Goal: Task Accomplishment & Management: Manage account settings

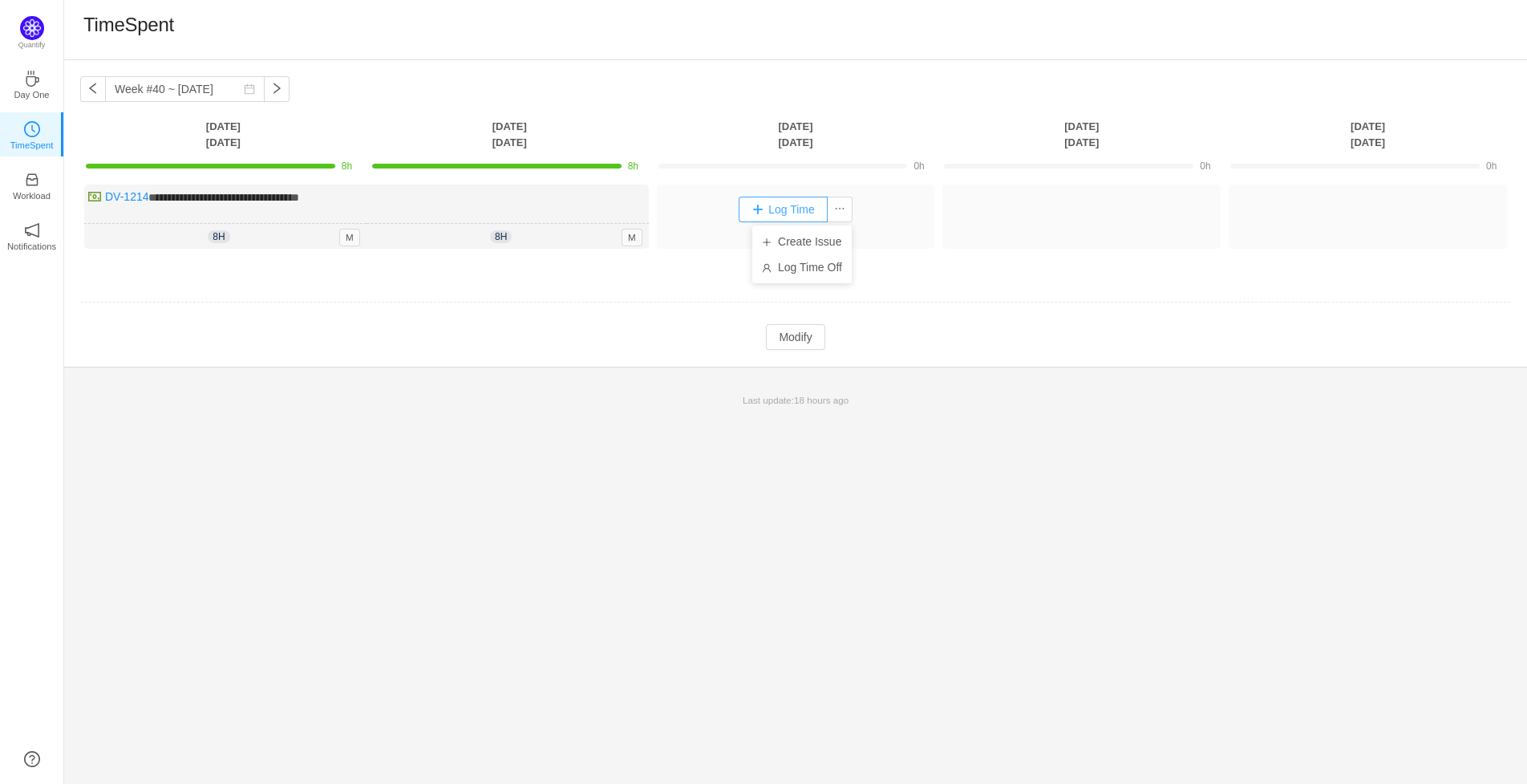
click at [780, 206] on button "Log Time" at bounding box center [783, 209] width 89 height 26
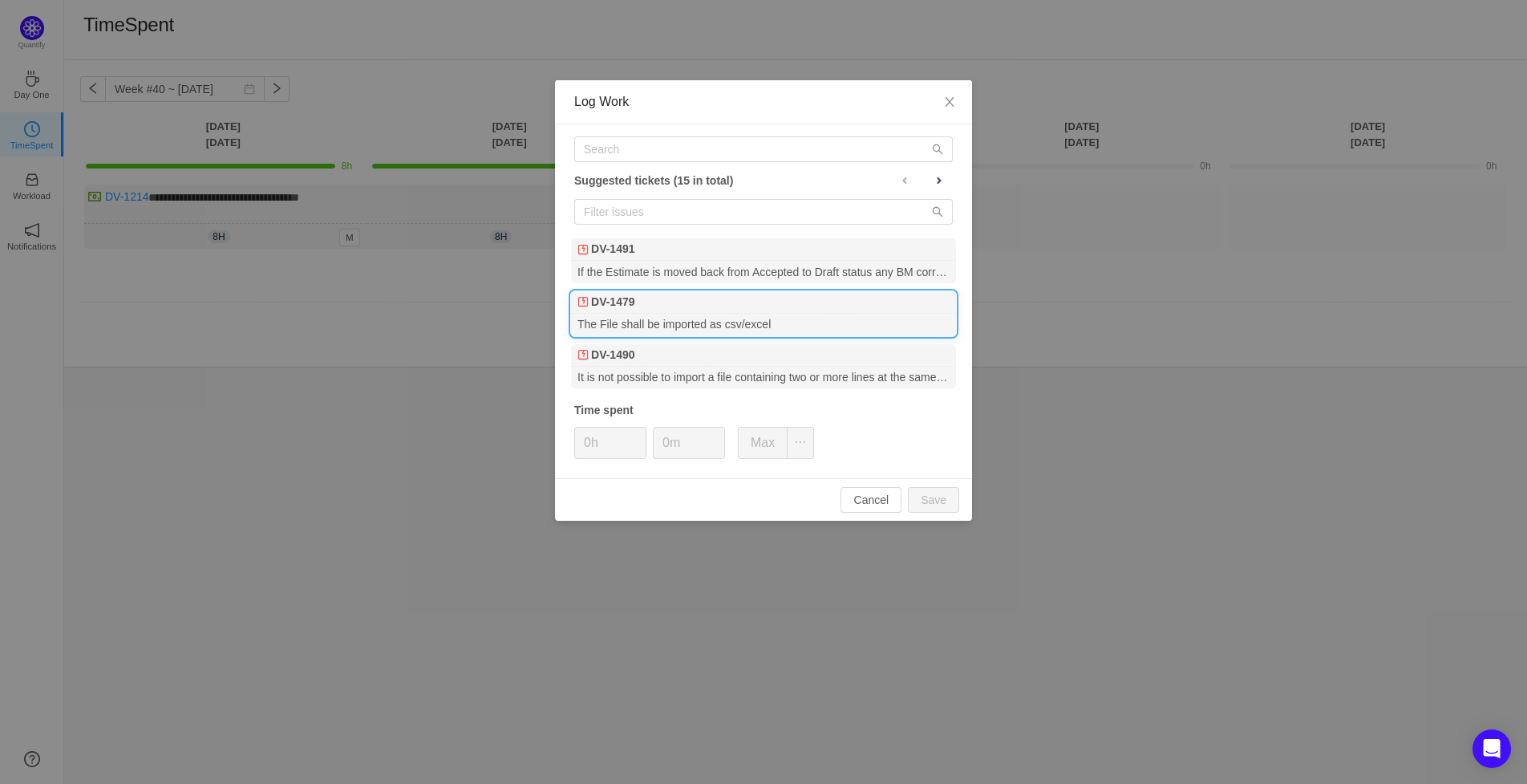
click at [678, 308] on div "DV-1479" at bounding box center [764, 302] width 385 height 22
click at [950, 499] on button "Save" at bounding box center [934, 500] width 52 height 26
type input "0h"
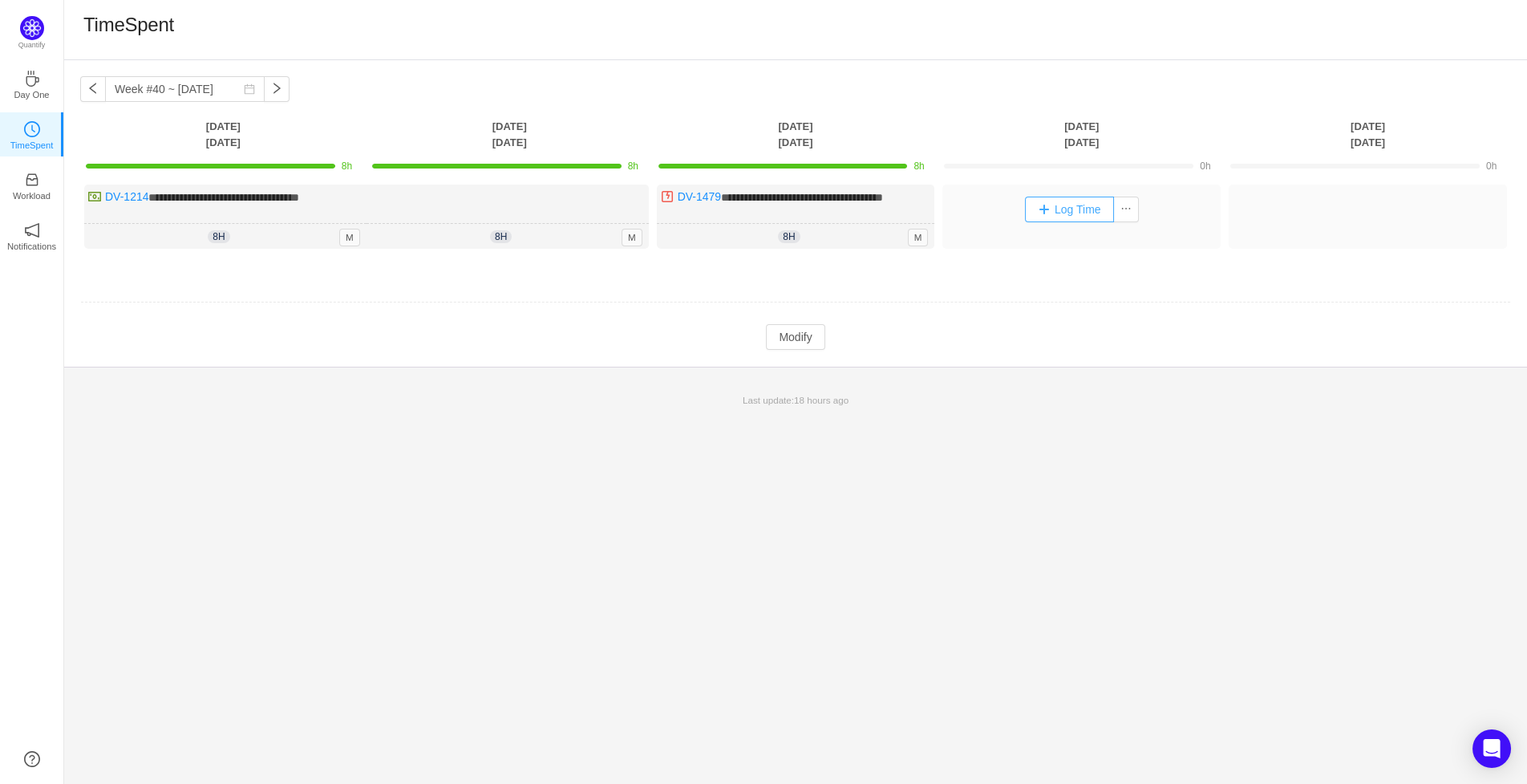
click at [1088, 210] on button "Log Time" at bounding box center [1070, 209] width 89 height 26
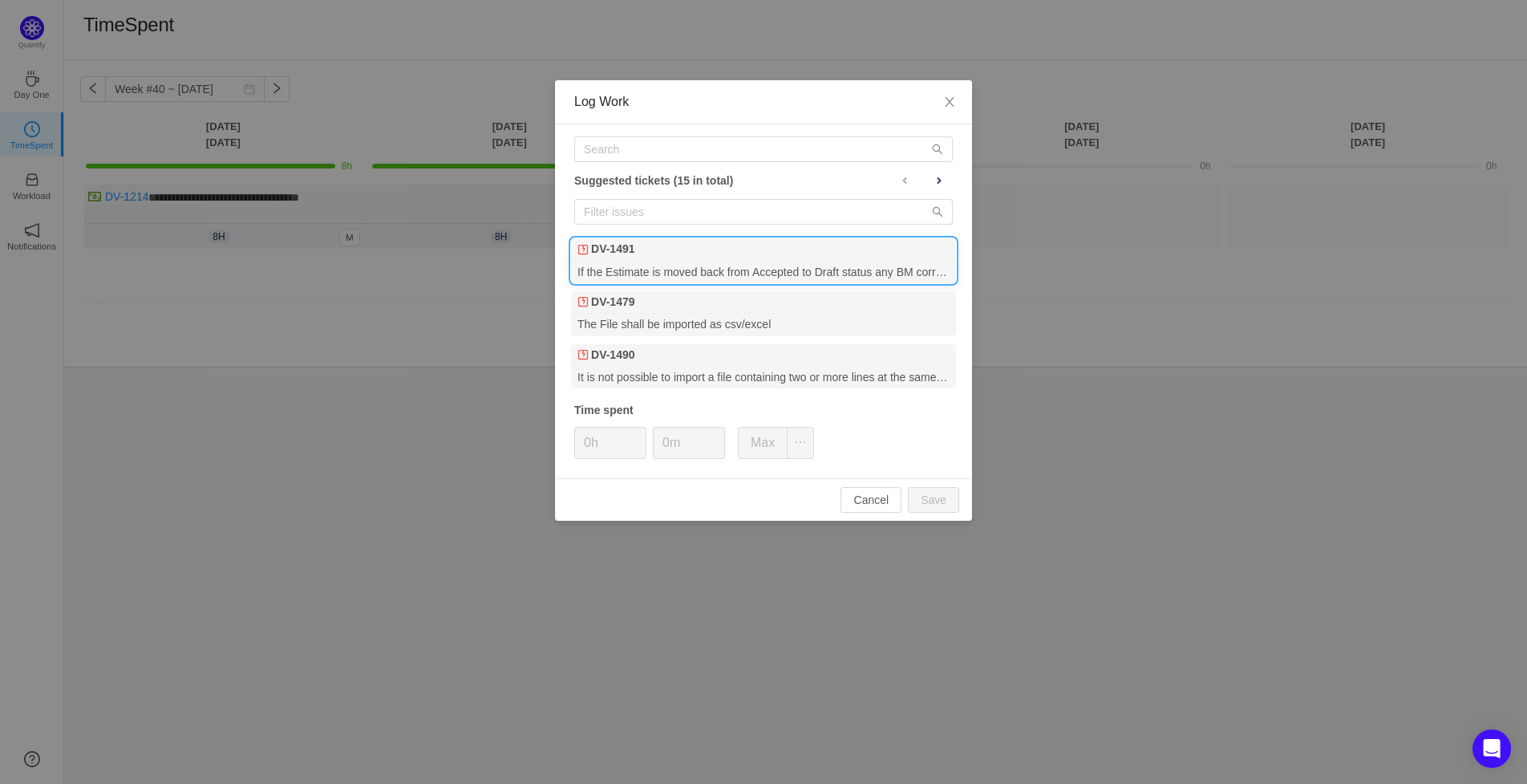
click at [726, 262] on div "If the Estimate is moved back from Accepted to Draft status any BM correction/R…" at bounding box center [764, 272] width 385 height 21
click at [935, 500] on button "Save" at bounding box center [934, 500] width 52 height 26
type input "0h"
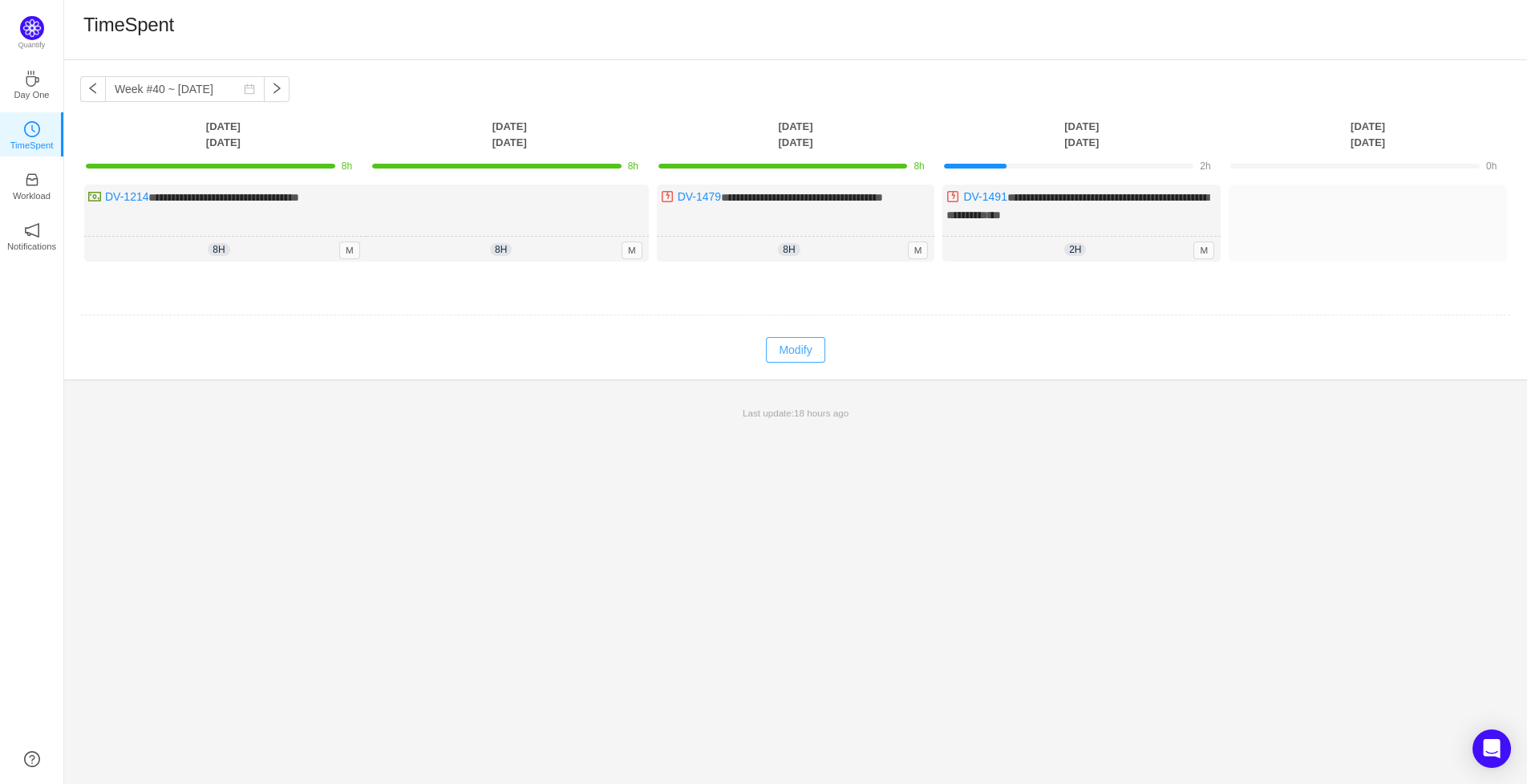
click at [796, 360] on button "Modify" at bounding box center [796, 349] width 59 height 26
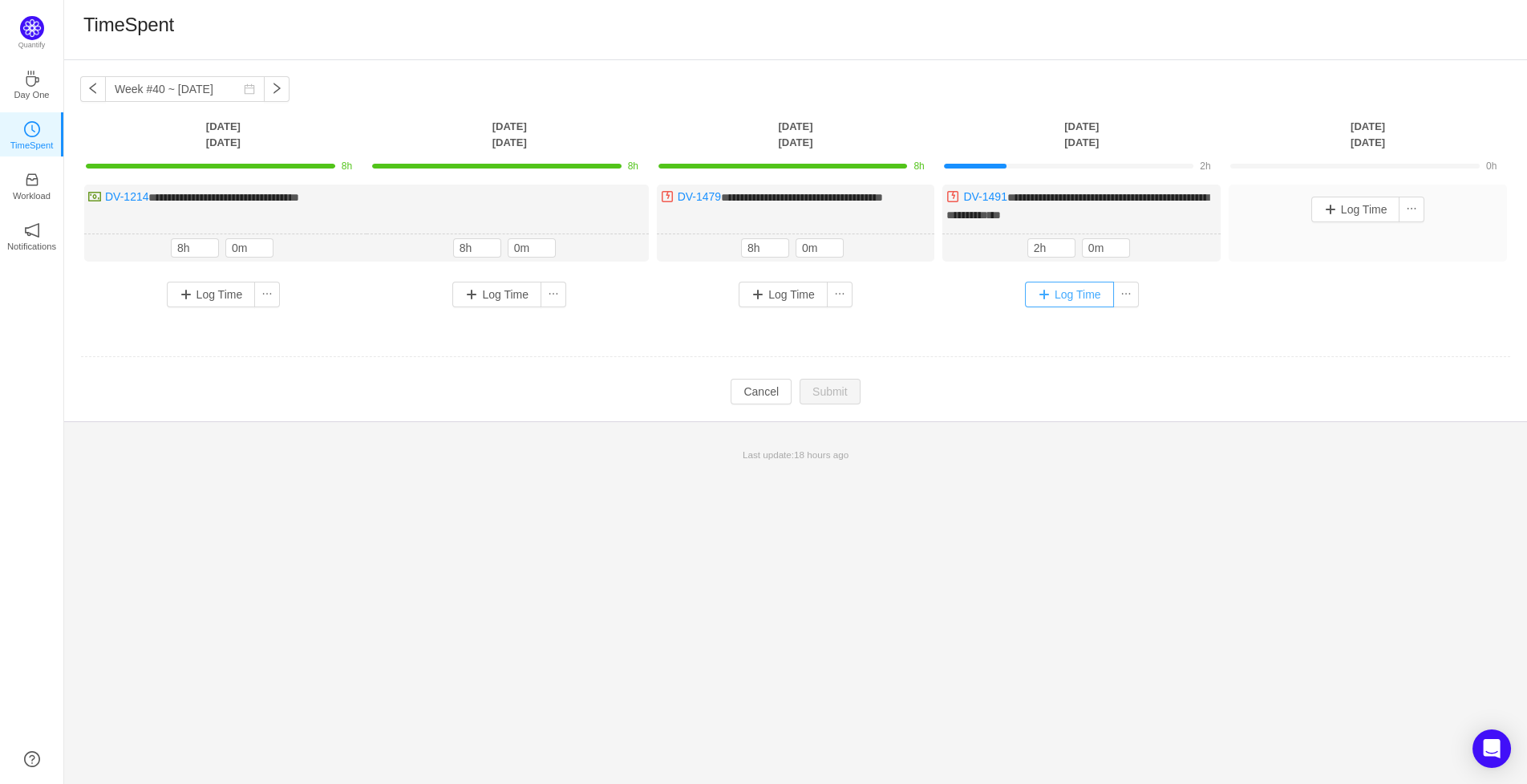
click at [1036, 305] on button "Log Time" at bounding box center [1070, 294] width 89 height 26
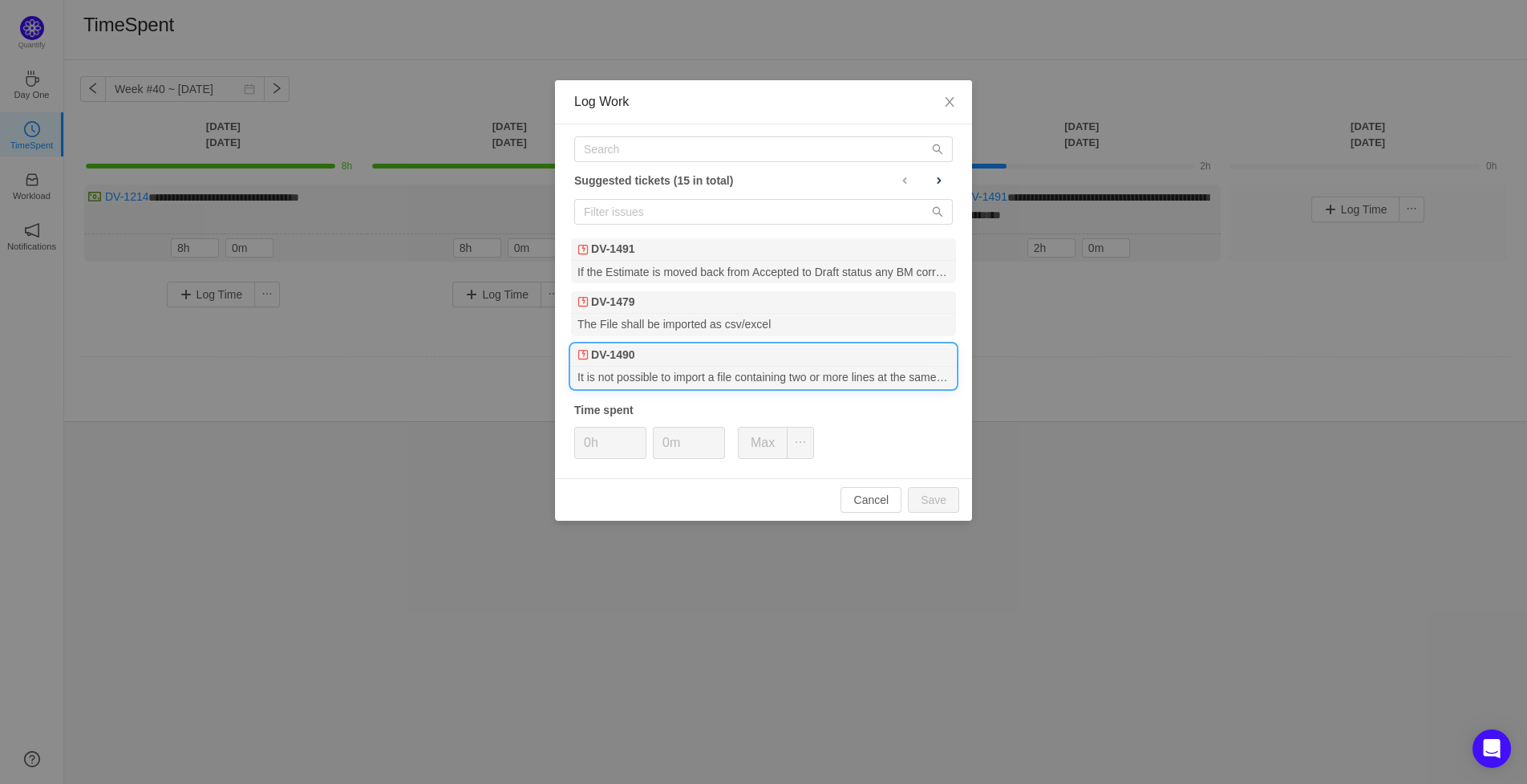
click at [678, 353] on div "DV-1490" at bounding box center [764, 355] width 385 height 22
click at [935, 495] on button "Save" at bounding box center [934, 500] width 52 height 26
type input "0h"
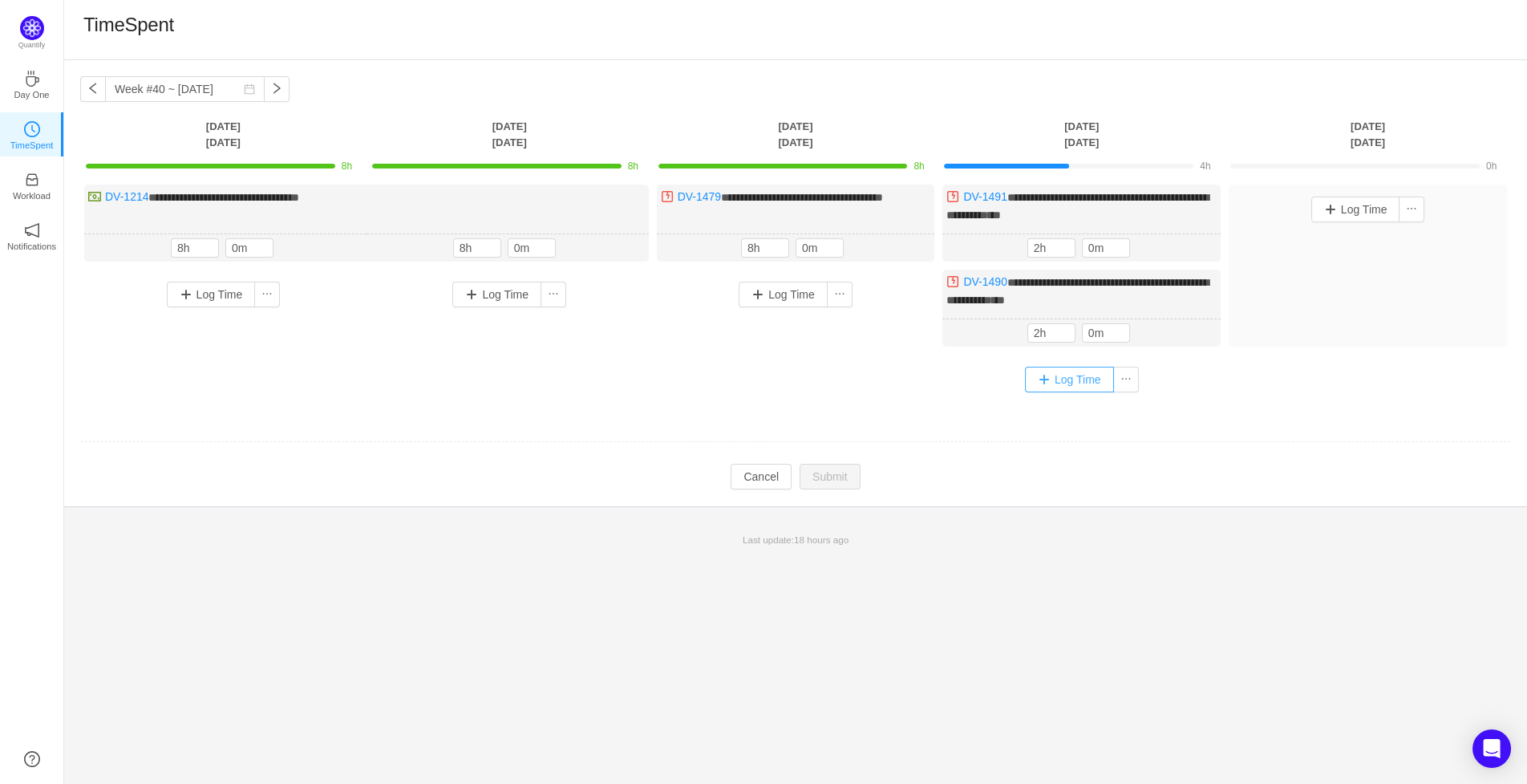
click at [1058, 375] on button "Log Time" at bounding box center [1070, 379] width 89 height 26
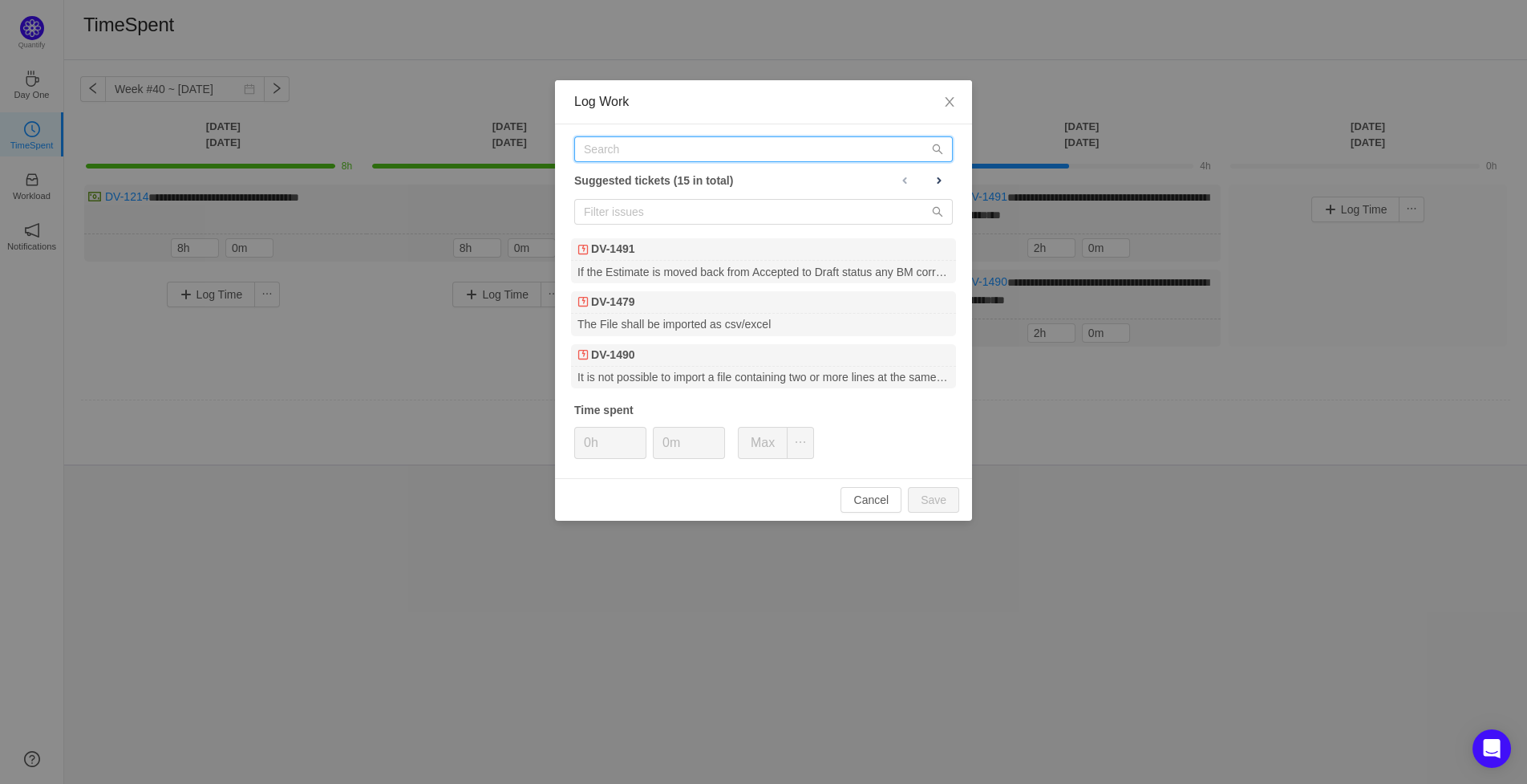
click at [697, 145] on input "text" at bounding box center [764, 149] width 379 height 26
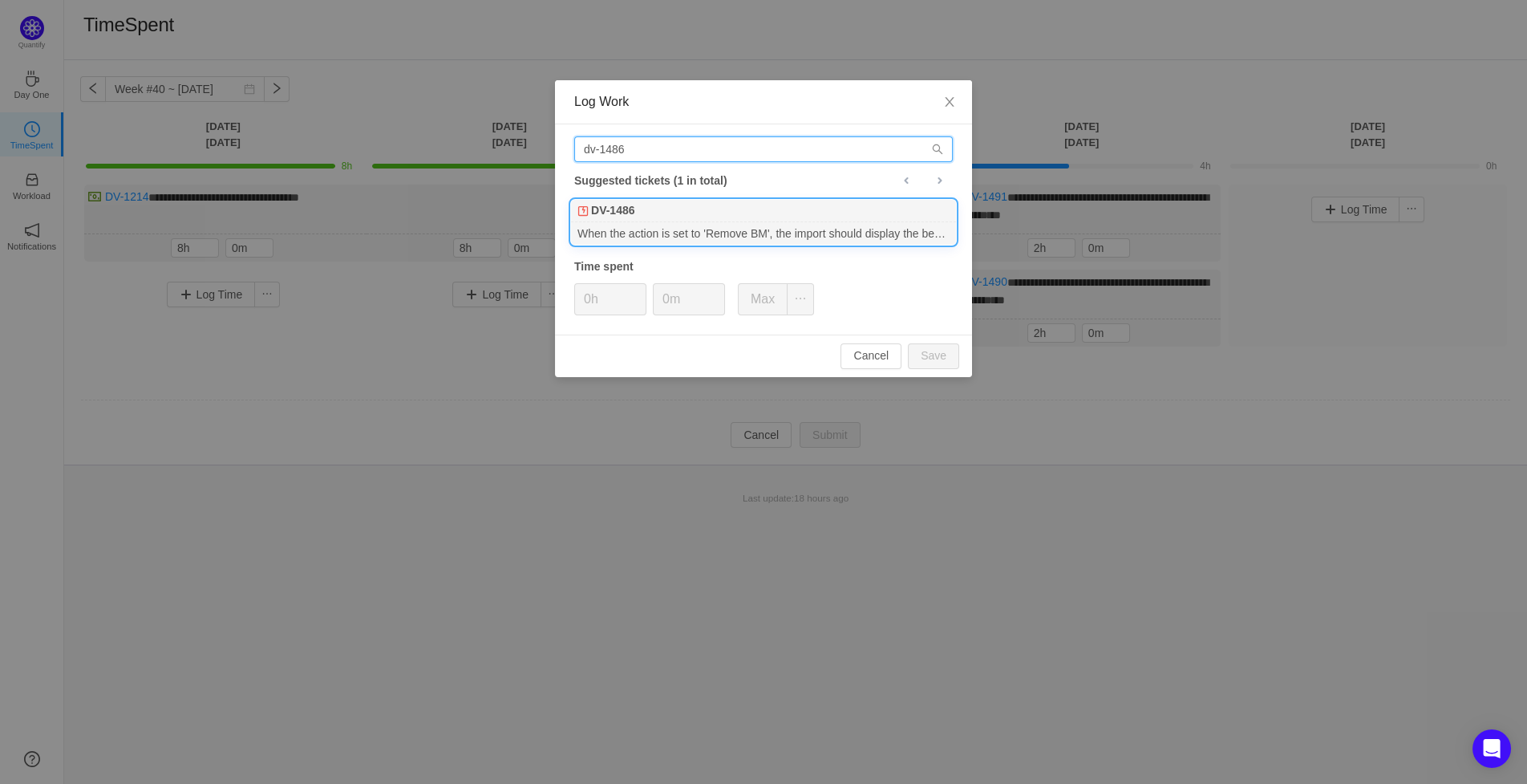
type input "dv-1486"
click at [627, 224] on div "When the action is set to 'Remove BM', the import should display the benchmark …" at bounding box center [764, 233] width 385 height 21
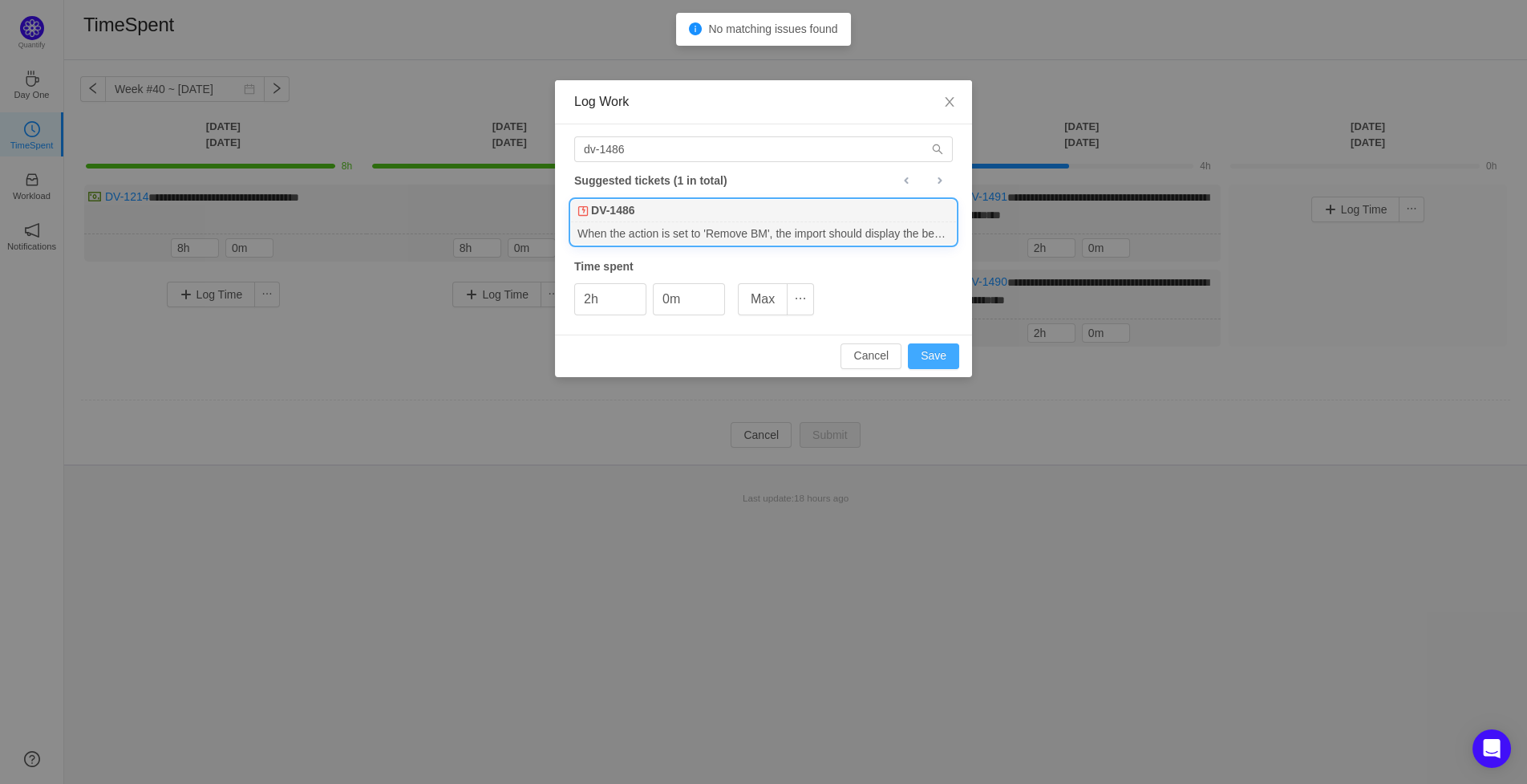
click at [932, 358] on button "Save" at bounding box center [934, 355] width 52 height 26
type input "0h"
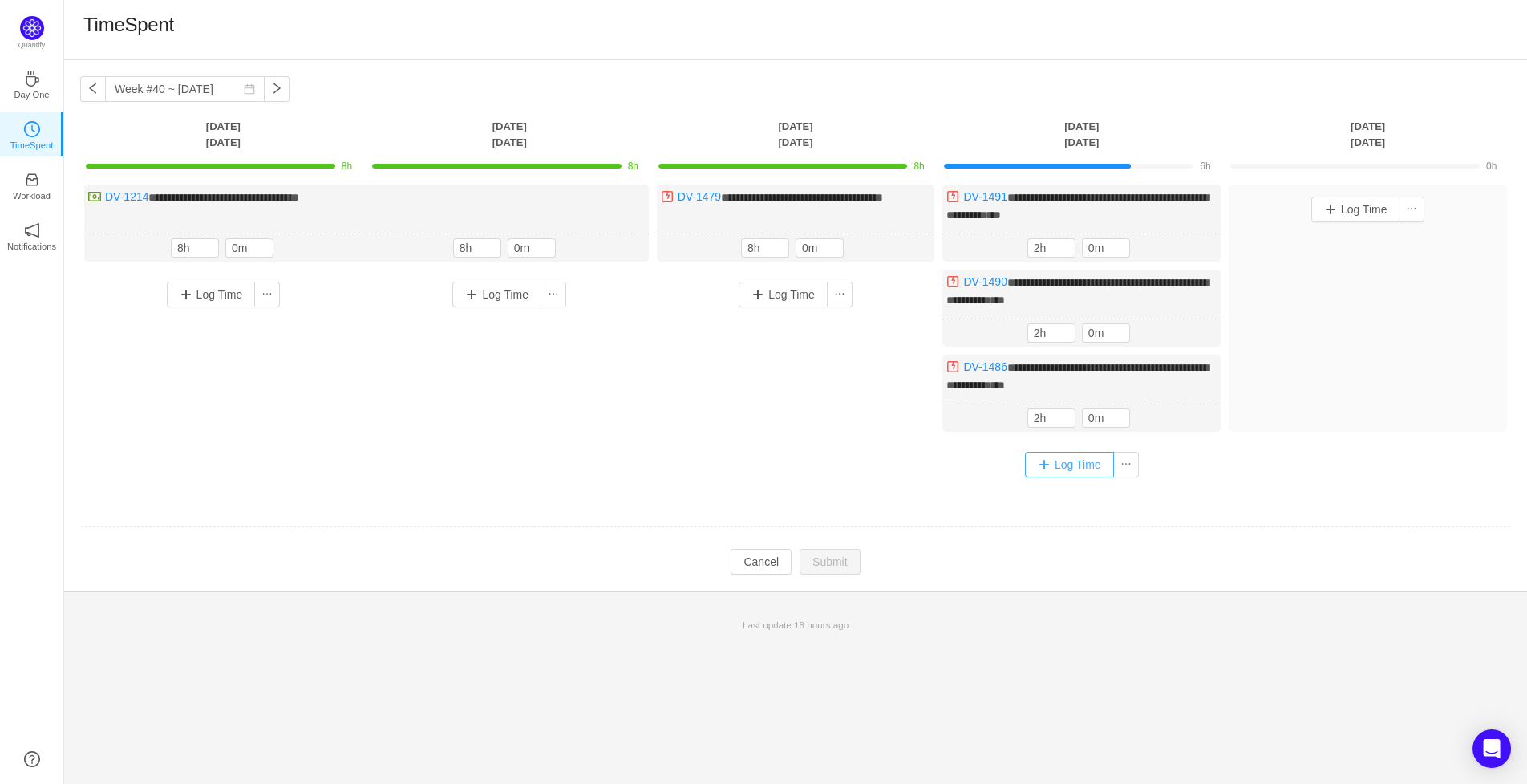
click at [1070, 454] on button "Log Time" at bounding box center [1070, 464] width 89 height 26
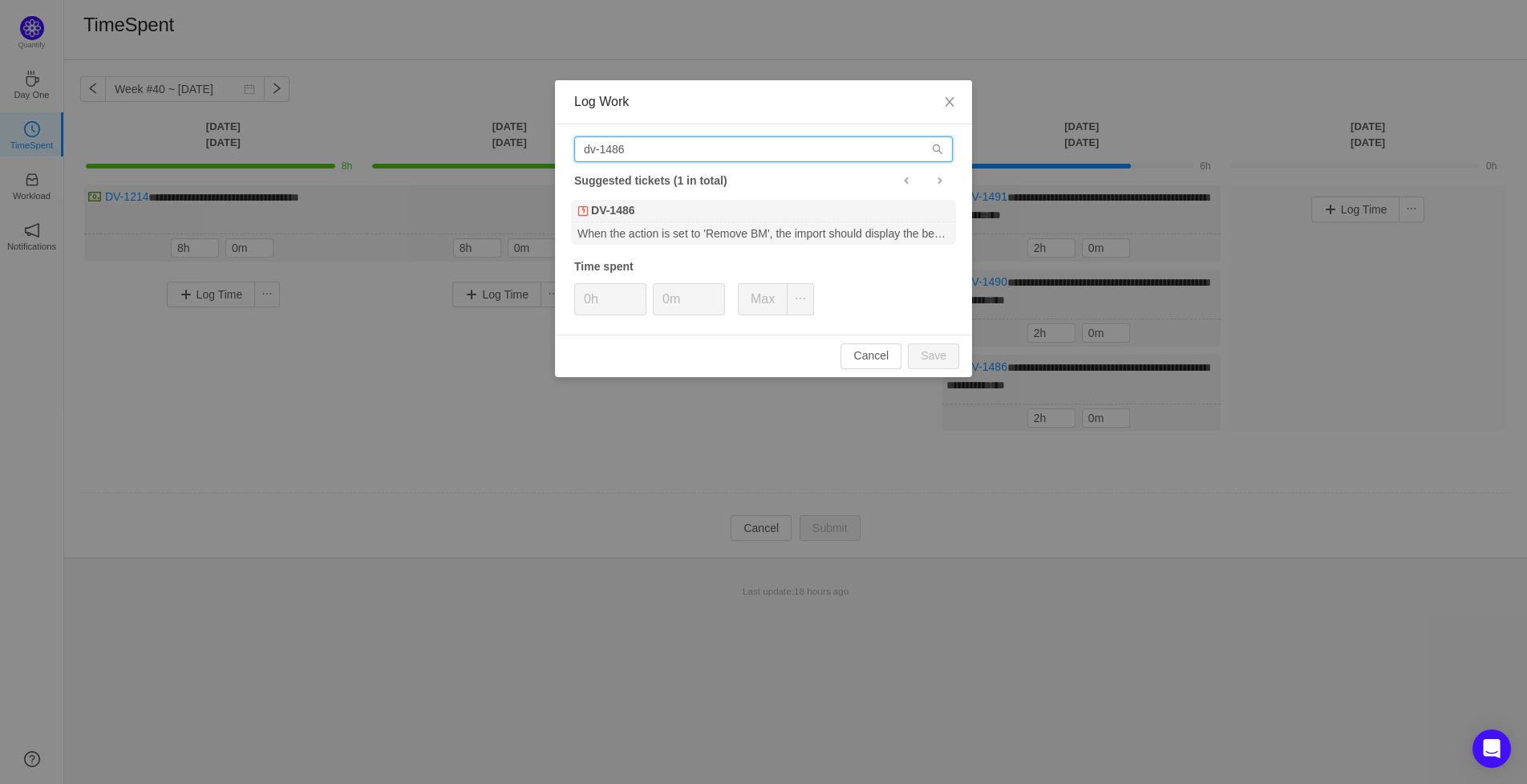
click at [657, 143] on input "dv-1486" at bounding box center [764, 149] width 379 height 26
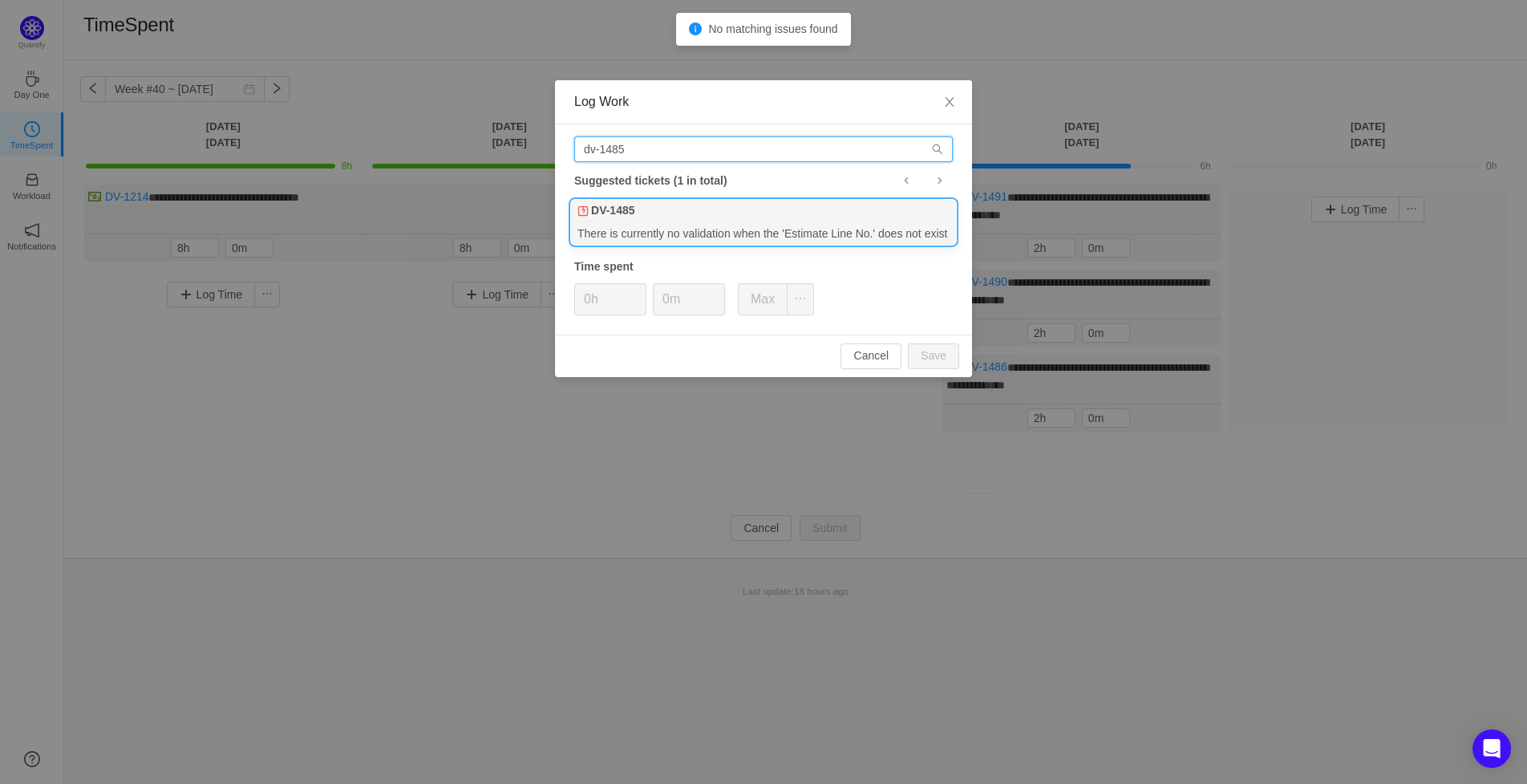
type input "dv-1485"
click at [642, 200] on div "DV-1485" at bounding box center [764, 210] width 385 height 22
click at [949, 353] on button "Save" at bounding box center [934, 355] width 52 height 26
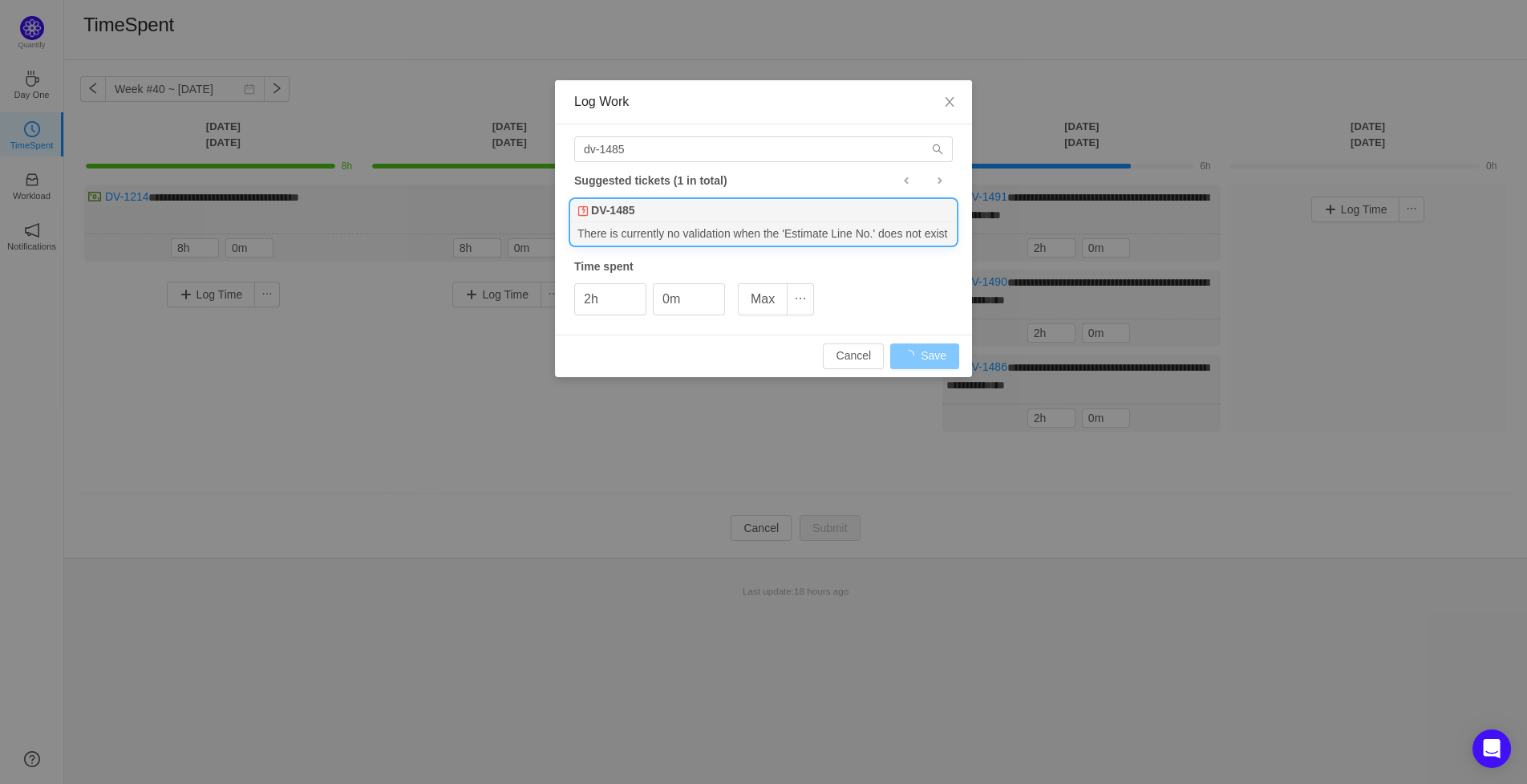
type input "0h"
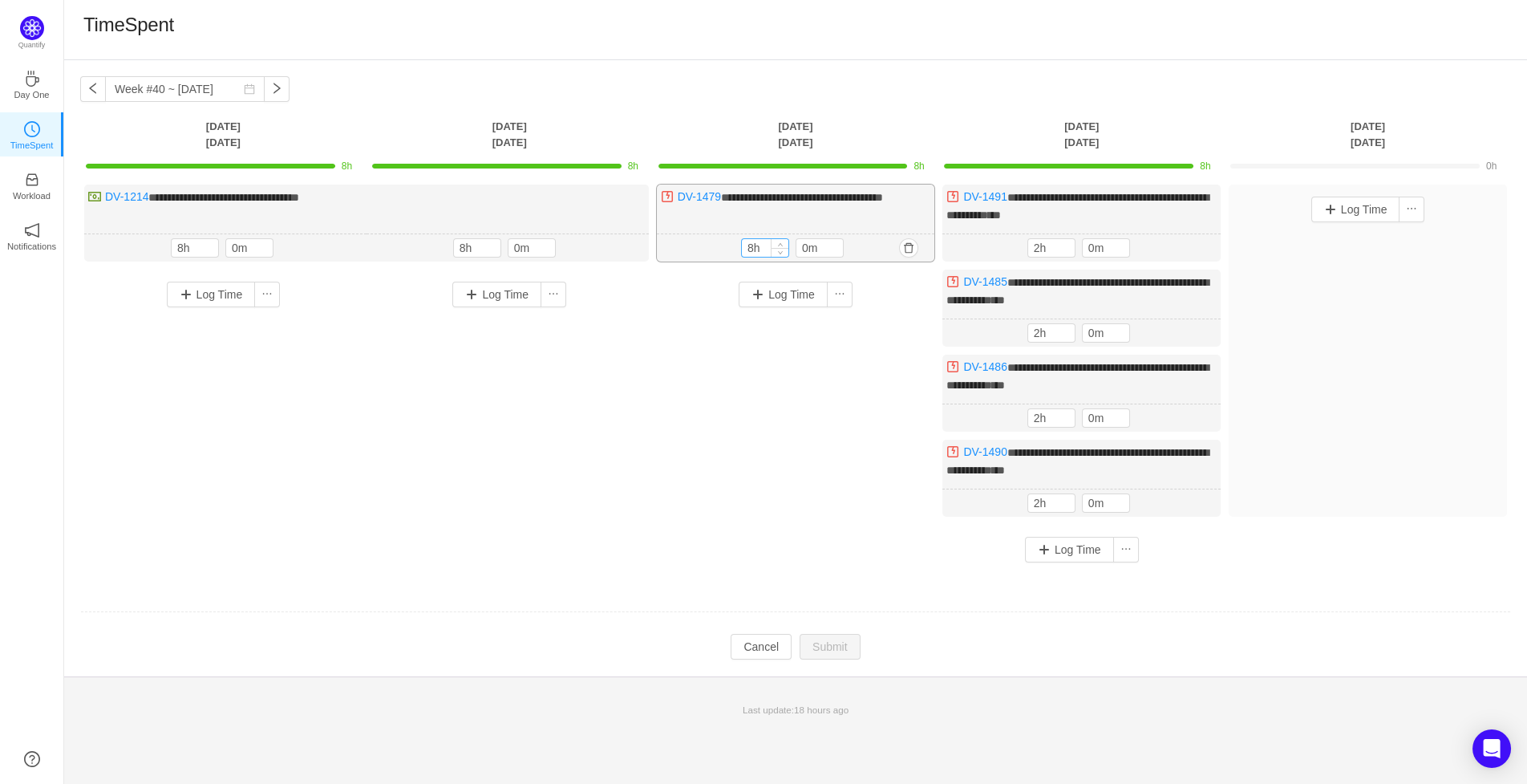
click at [761, 244] on input "8h" at bounding box center [765, 248] width 46 height 18
click at [777, 247] on span "Decrease Value" at bounding box center [780, 251] width 17 height 11
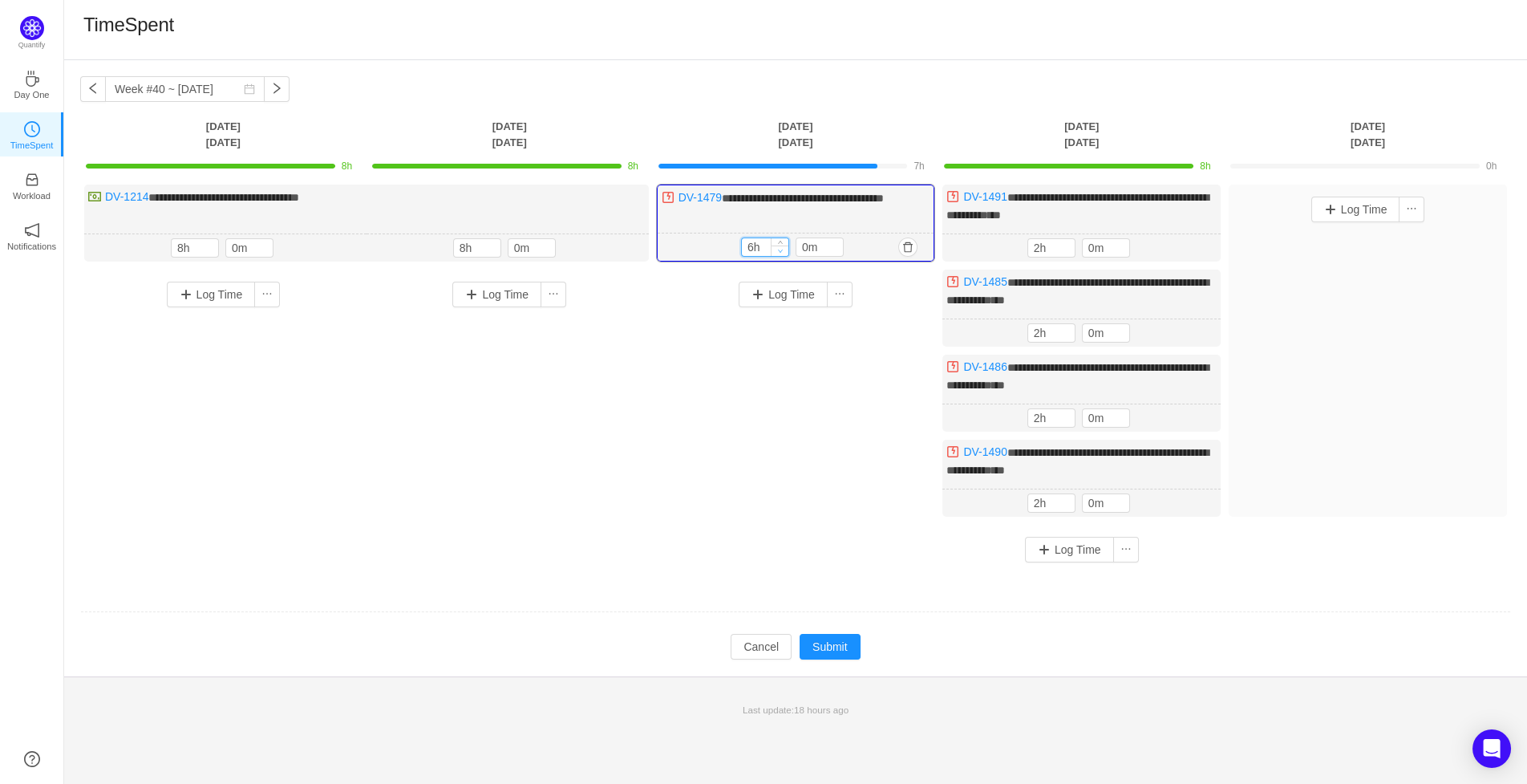
click at [777, 247] on span "Decrease Value" at bounding box center [780, 251] width 17 height 11
type input "2h"
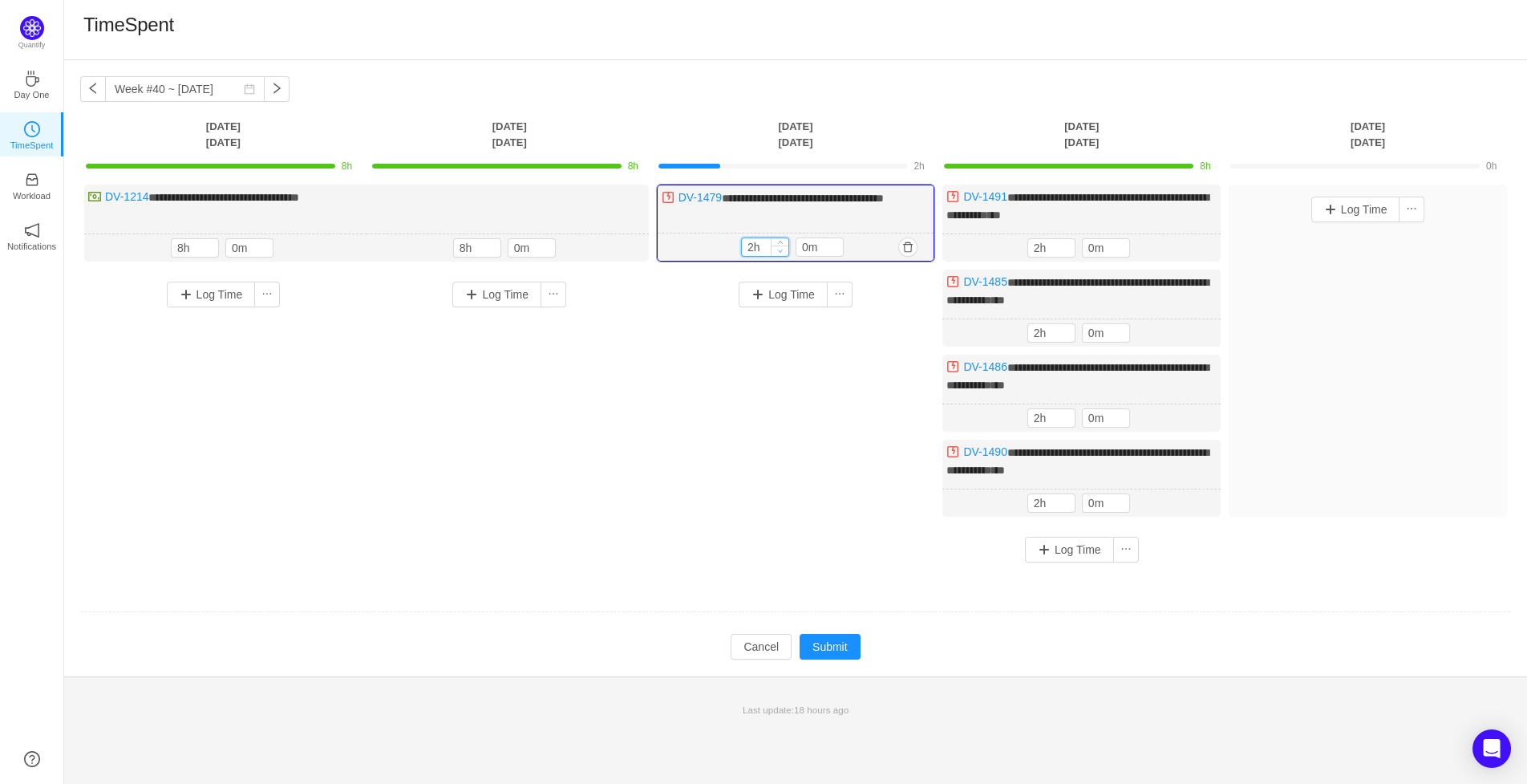
click at [777, 247] on span "Decrease Value" at bounding box center [780, 251] width 17 height 11
click at [789, 307] on div "Log Time" at bounding box center [796, 294] width 270 height 42
click at [791, 293] on button "Log Time" at bounding box center [783, 294] width 89 height 26
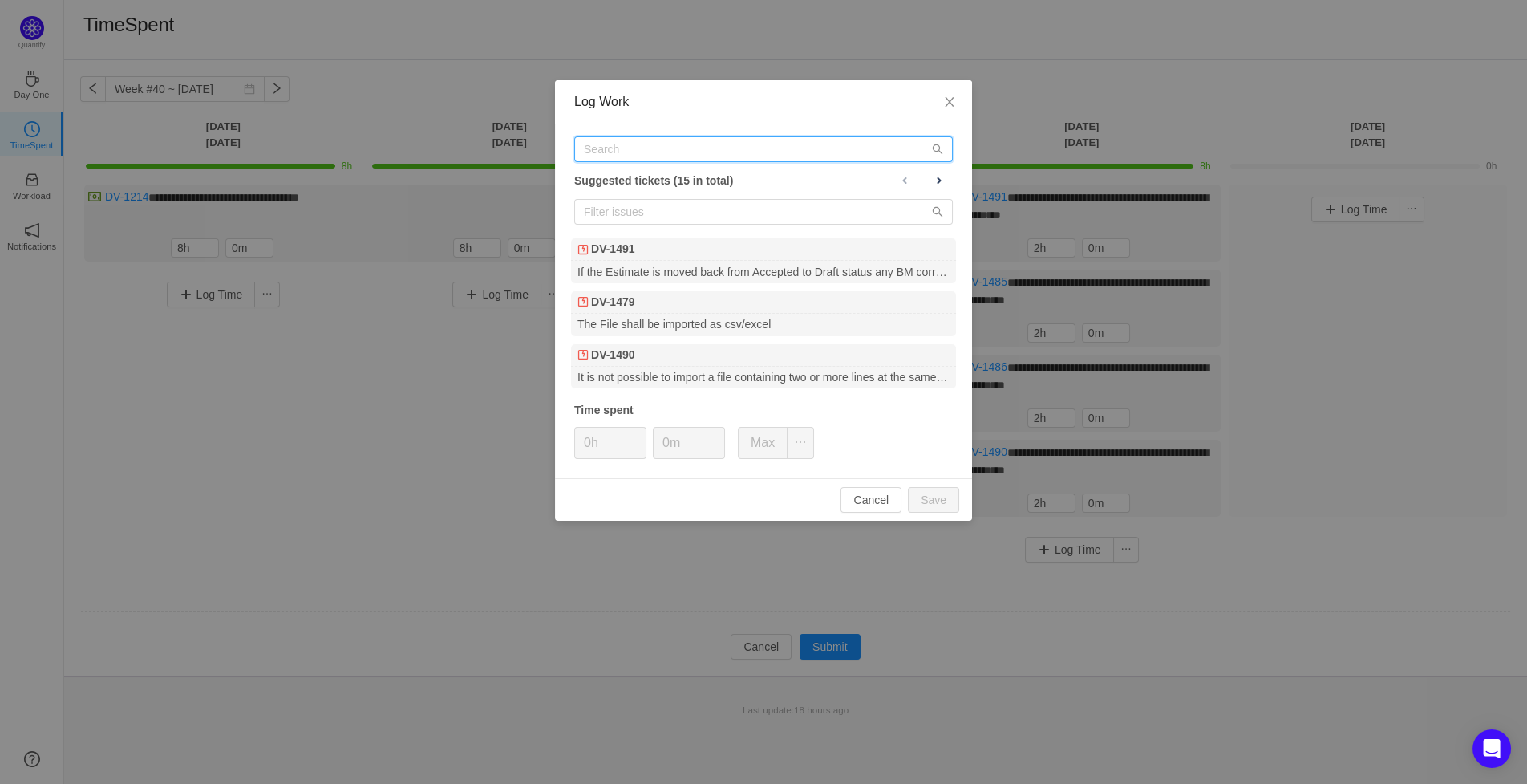
click at [653, 152] on input "text" at bounding box center [764, 149] width 379 height 26
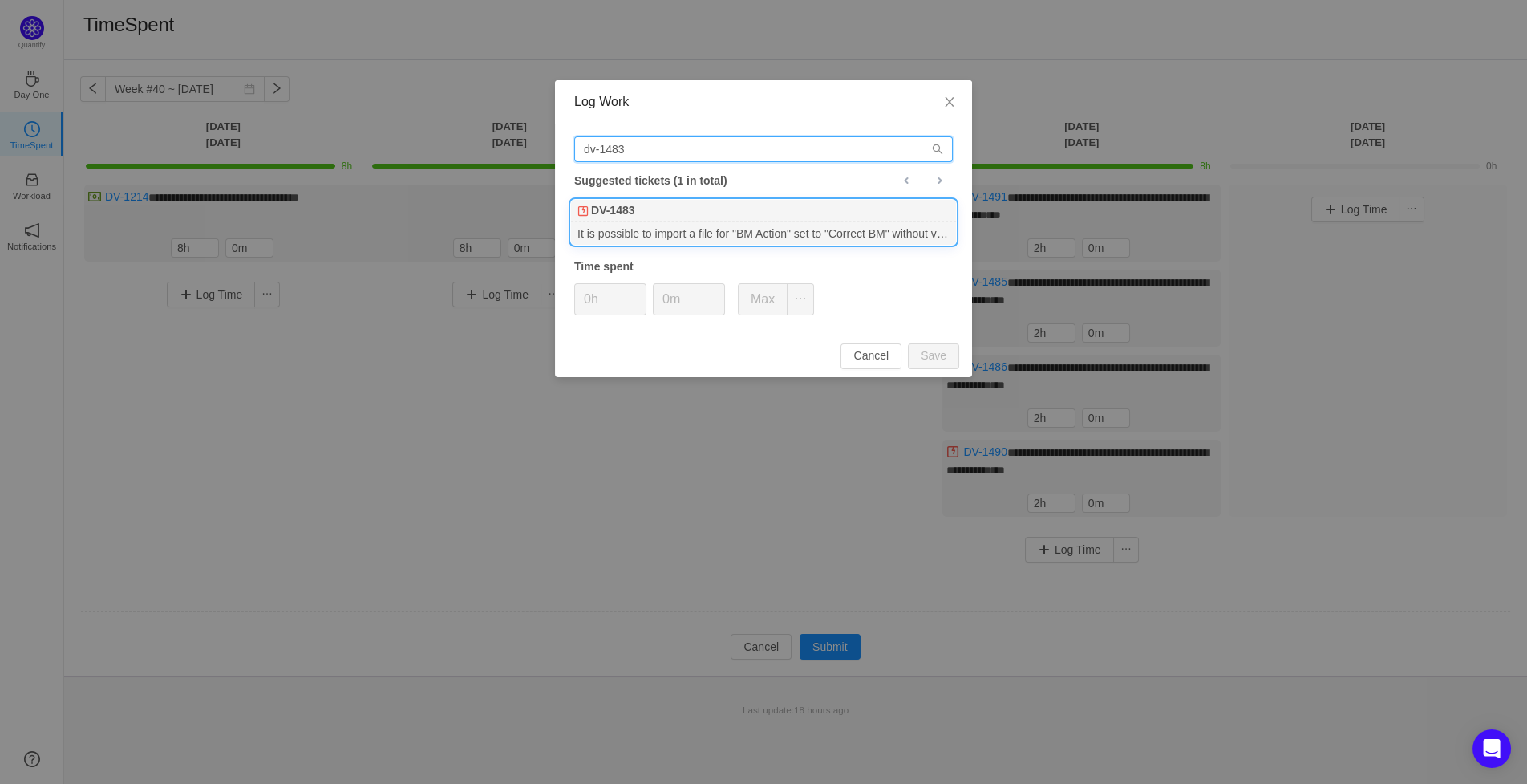
type input "dv-1483"
click at [649, 238] on div "It is possible to import a file for "BM Action" set to "Correct BM" without val…" at bounding box center [764, 233] width 385 height 21
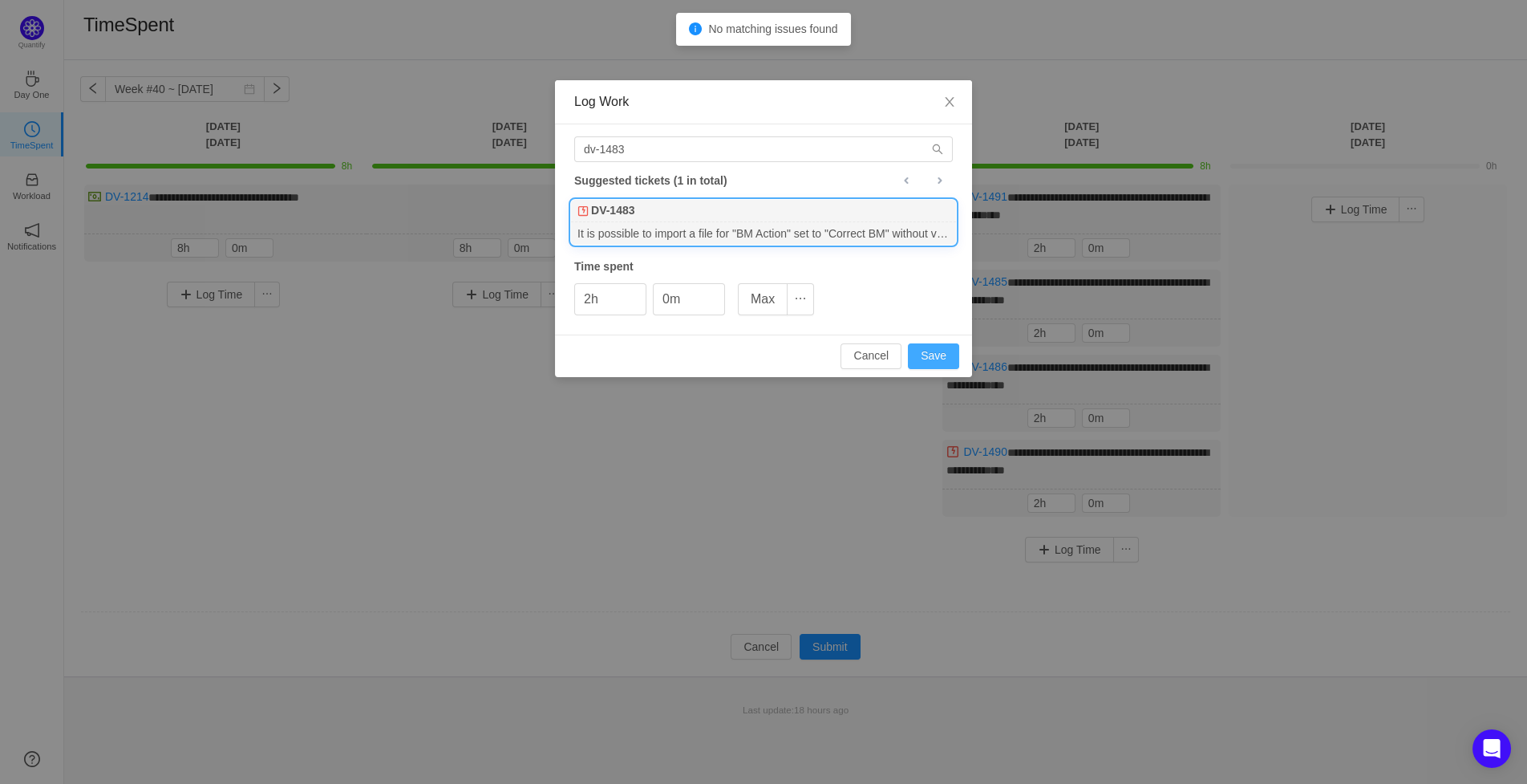
click at [938, 360] on button "Save" at bounding box center [934, 355] width 52 height 26
type input "0h"
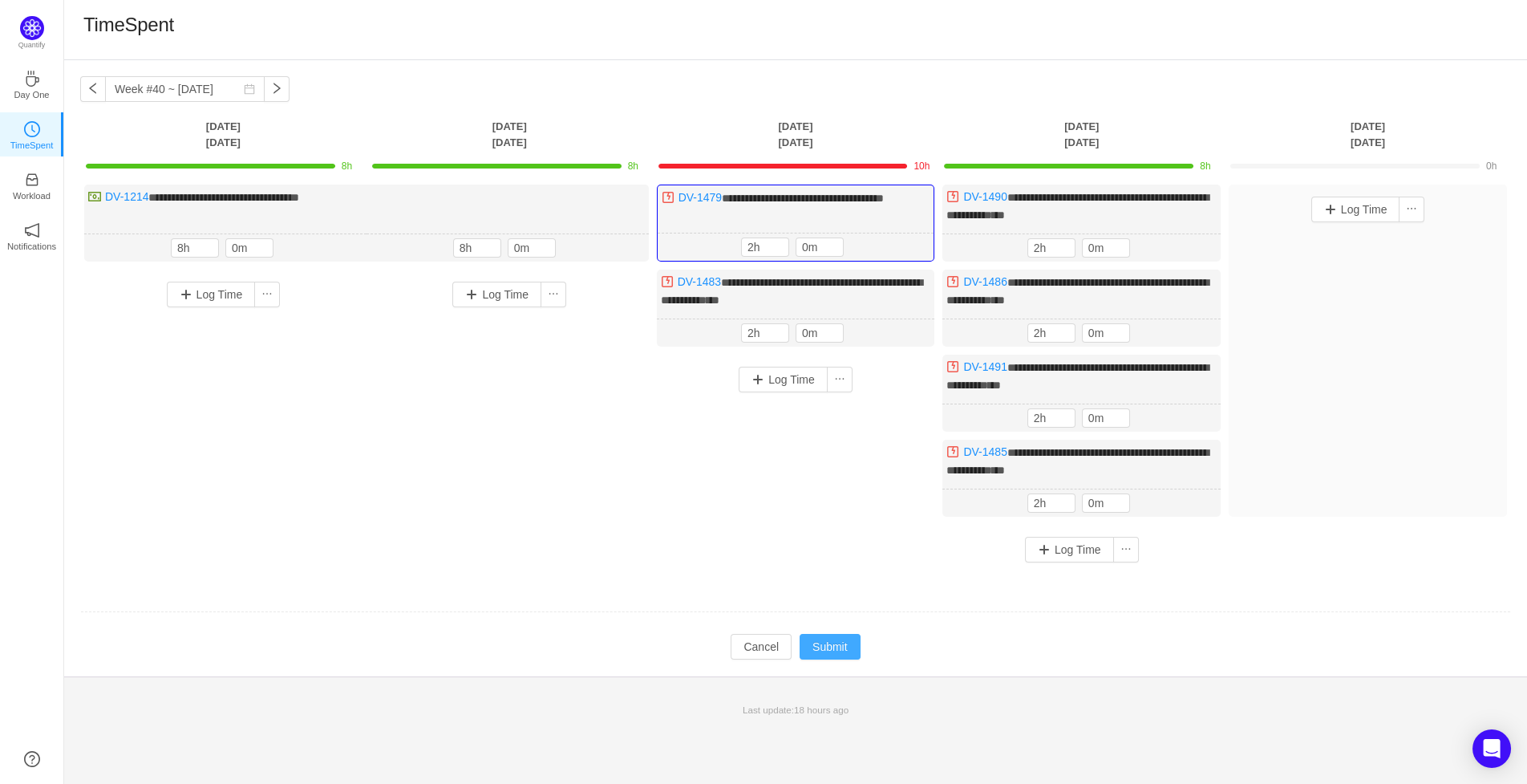
click at [831, 636] on button "Submit" at bounding box center [830, 646] width 61 height 26
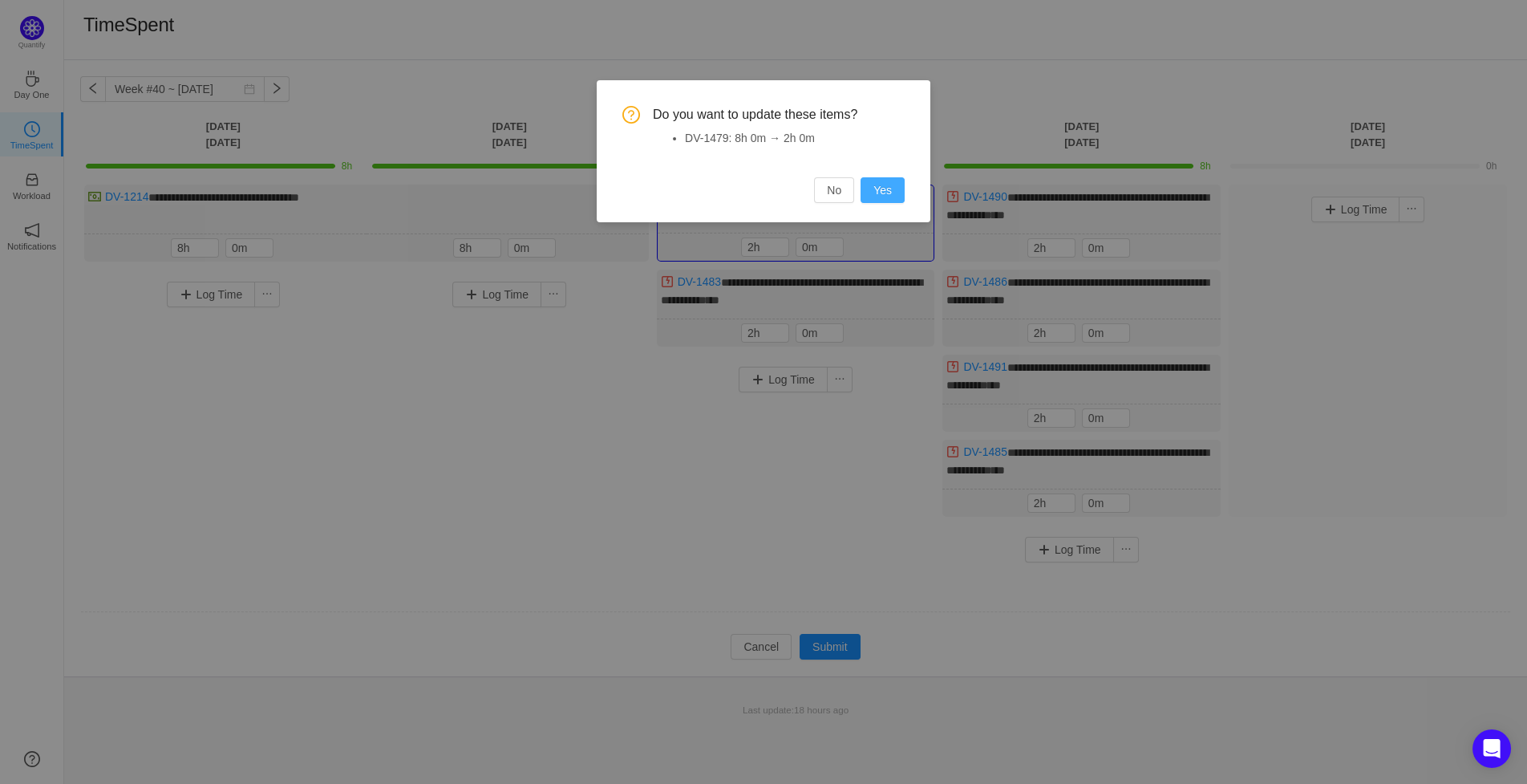
click at [889, 189] on button "Yes" at bounding box center [883, 190] width 45 height 26
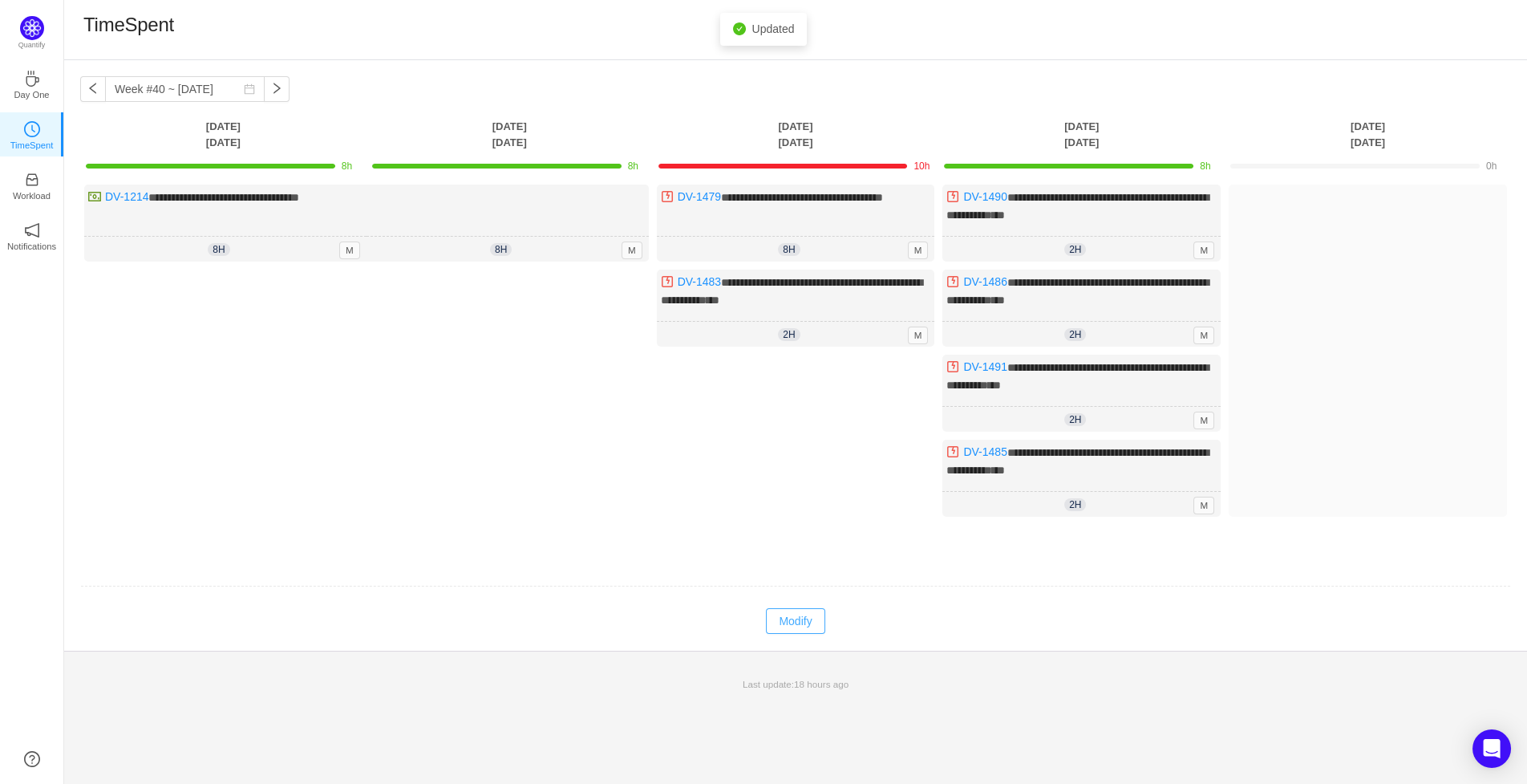
click at [805, 617] on button "Modify" at bounding box center [796, 621] width 59 height 26
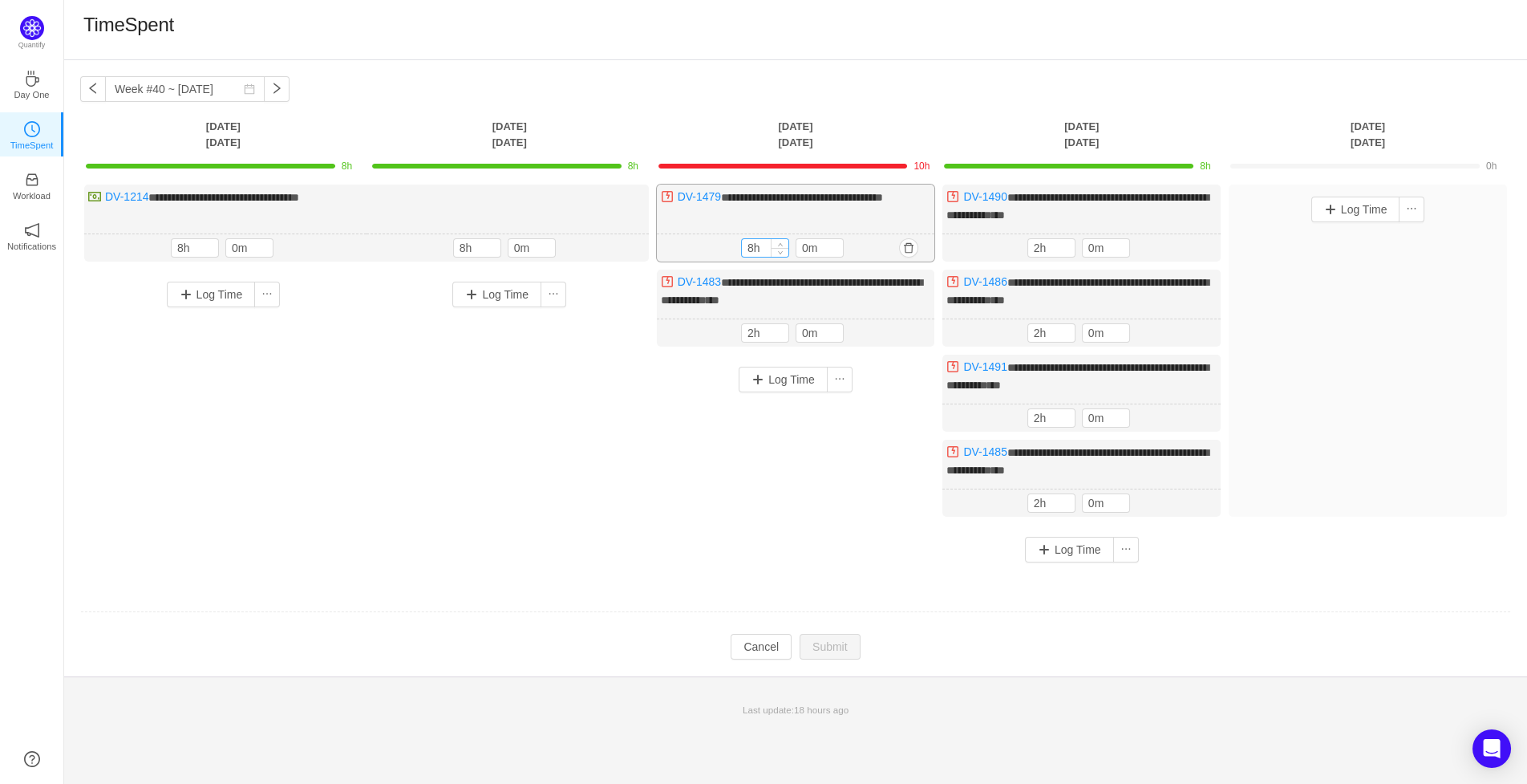
click at [767, 242] on input "8h" at bounding box center [765, 248] width 46 height 18
click at [777, 246] on span "Increase Value" at bounding box center [780, 244] width 17 height 11
click at [780, 249] on icon "icon: down" at bounding box center [780, 250] width 5 height 5
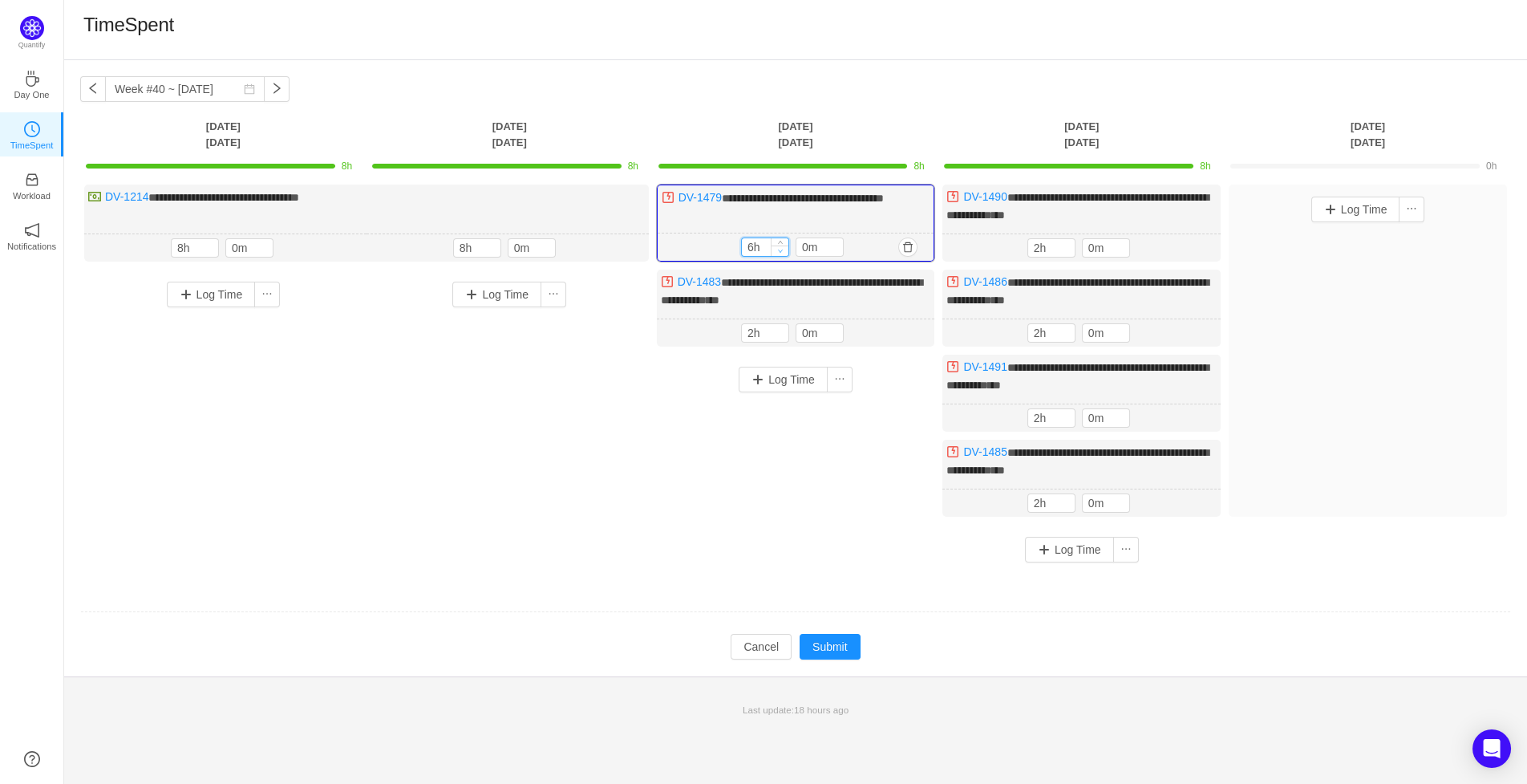
click at [780, 249] on icon "icon: down" at bounding box center [780, 250] width 5 height 5
type input "2h"
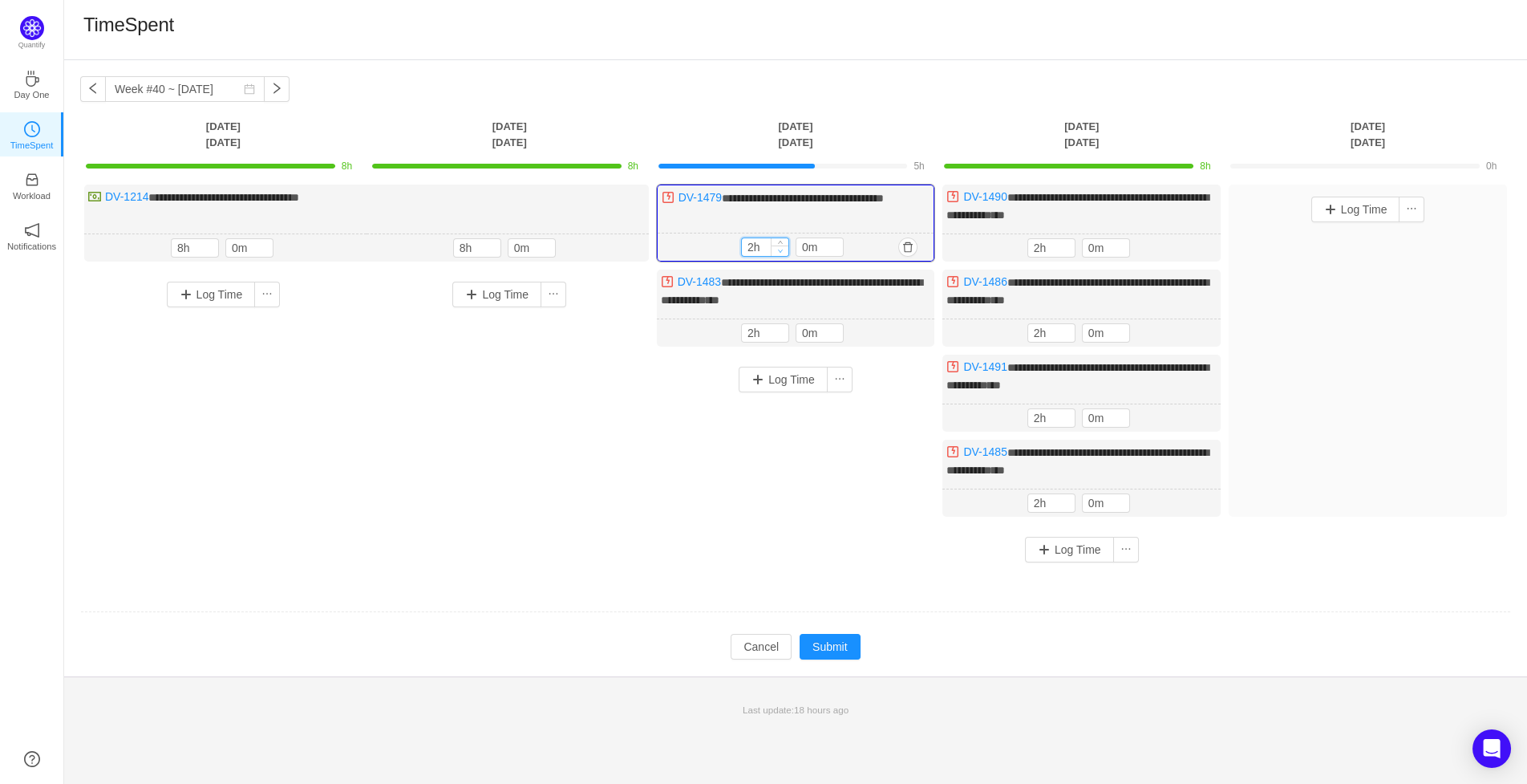
click at [780, 249] on icon "icon: down" at bounding box center [780, 250] width 5 height 5
click at [821, 642] on button "Submit" at bounding box center [830, 646] width 61 height 26
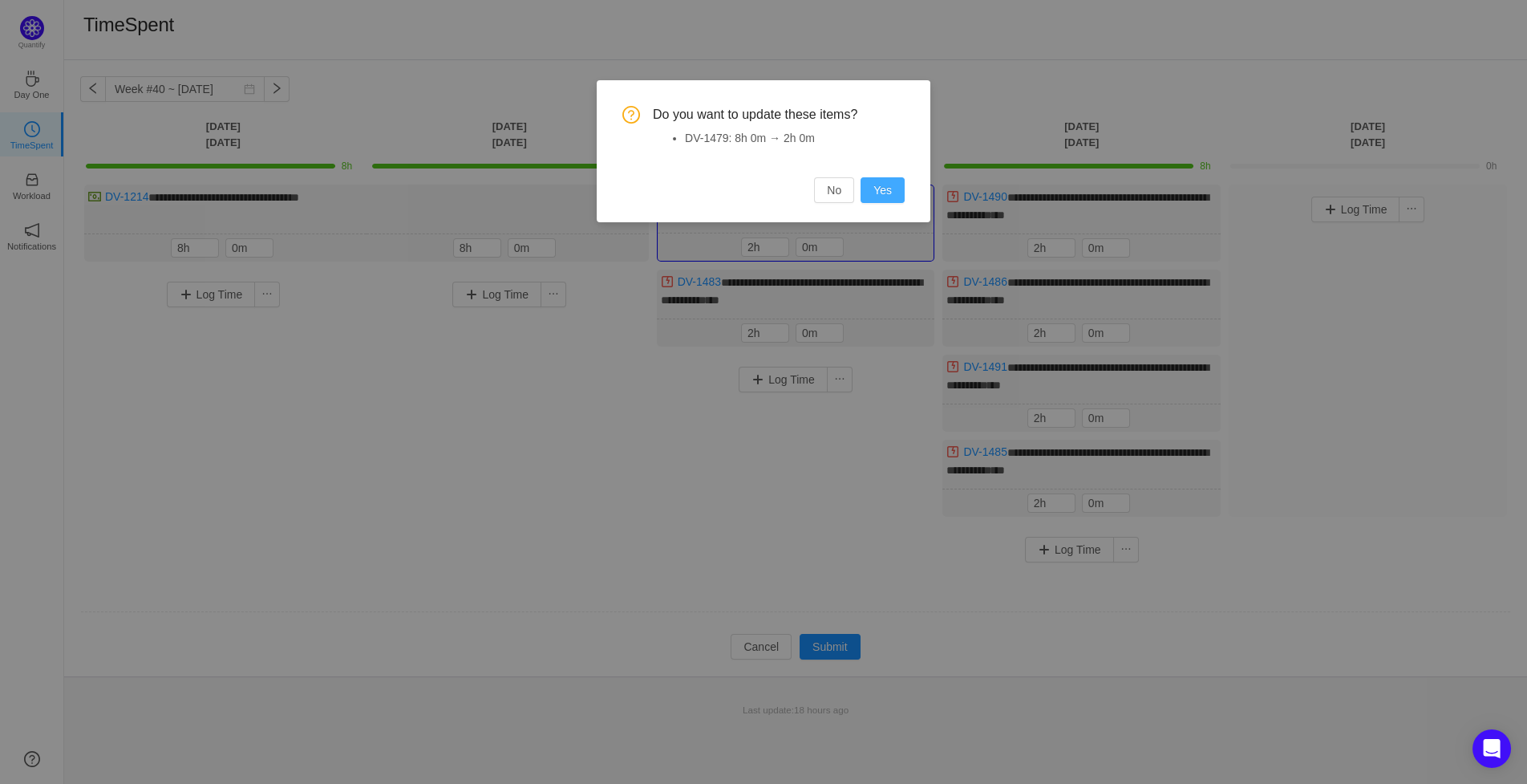
click at [884, 193] on button "Yes" at bounding box center [883, 190] width 45 height 26
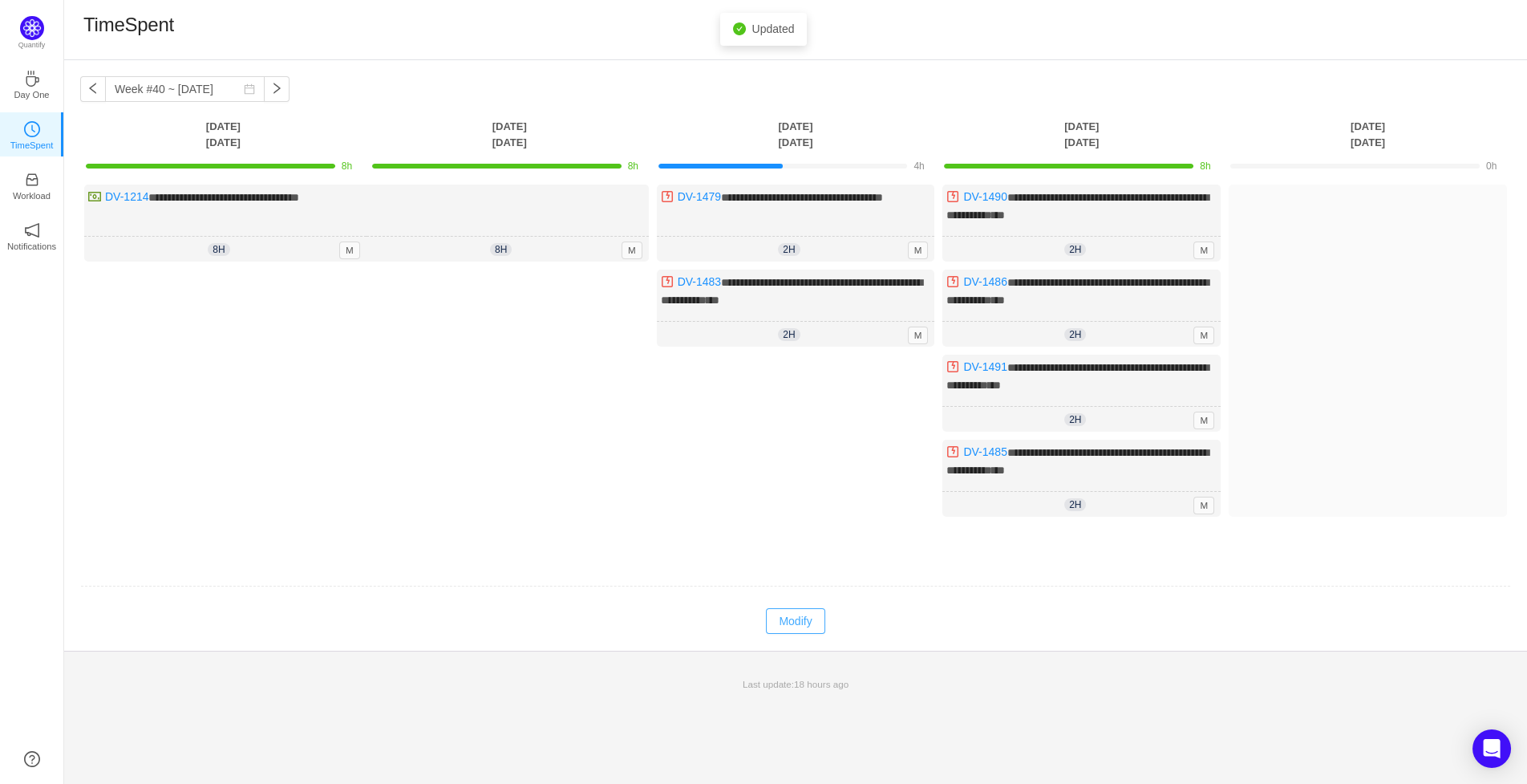
click at [794, 609] on button "Modify" at bounding box center [796, 621] width 59 height 26
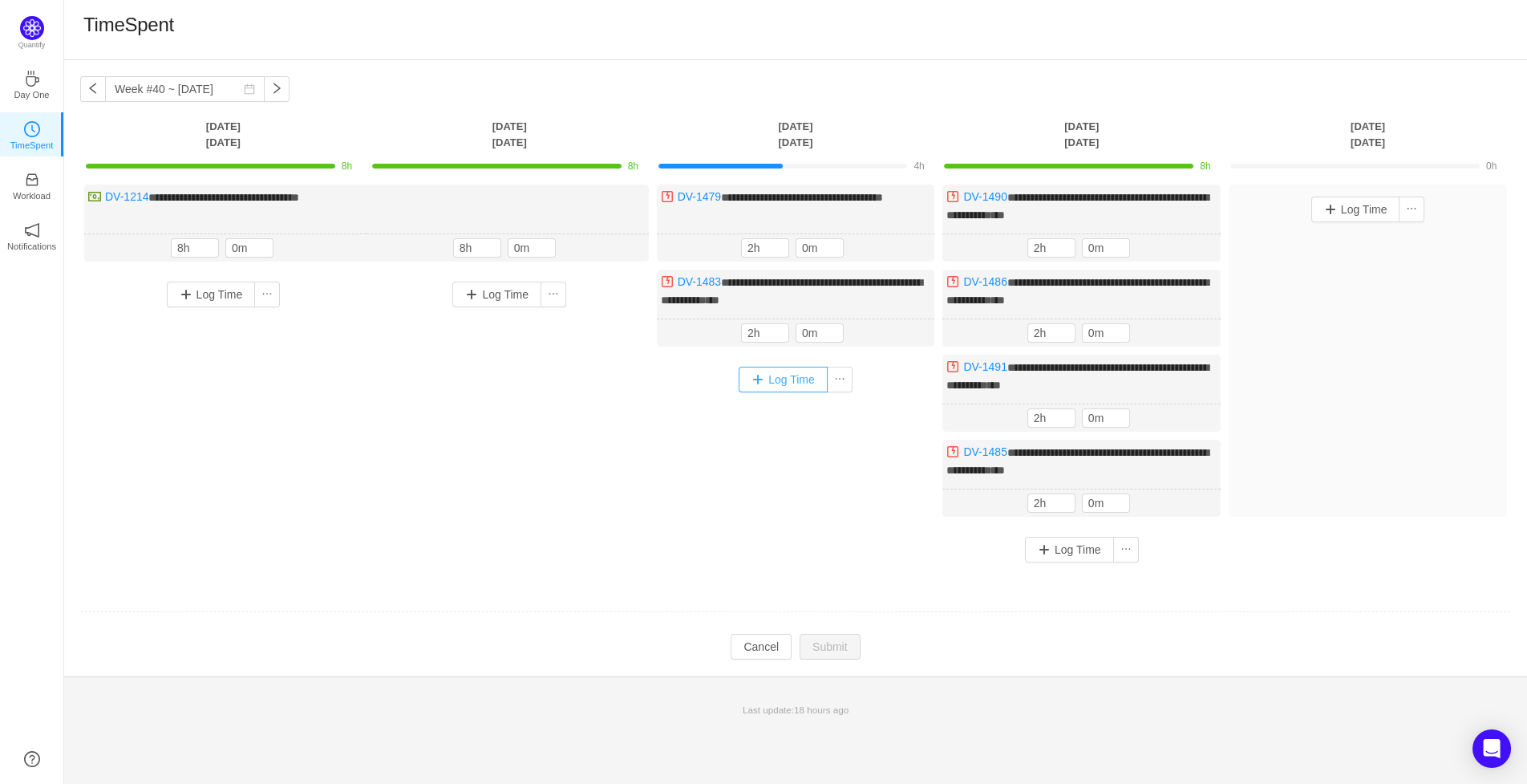
click at [786, 377] on button "Log Time" at bounding box center [783, 379] width 89 height 26
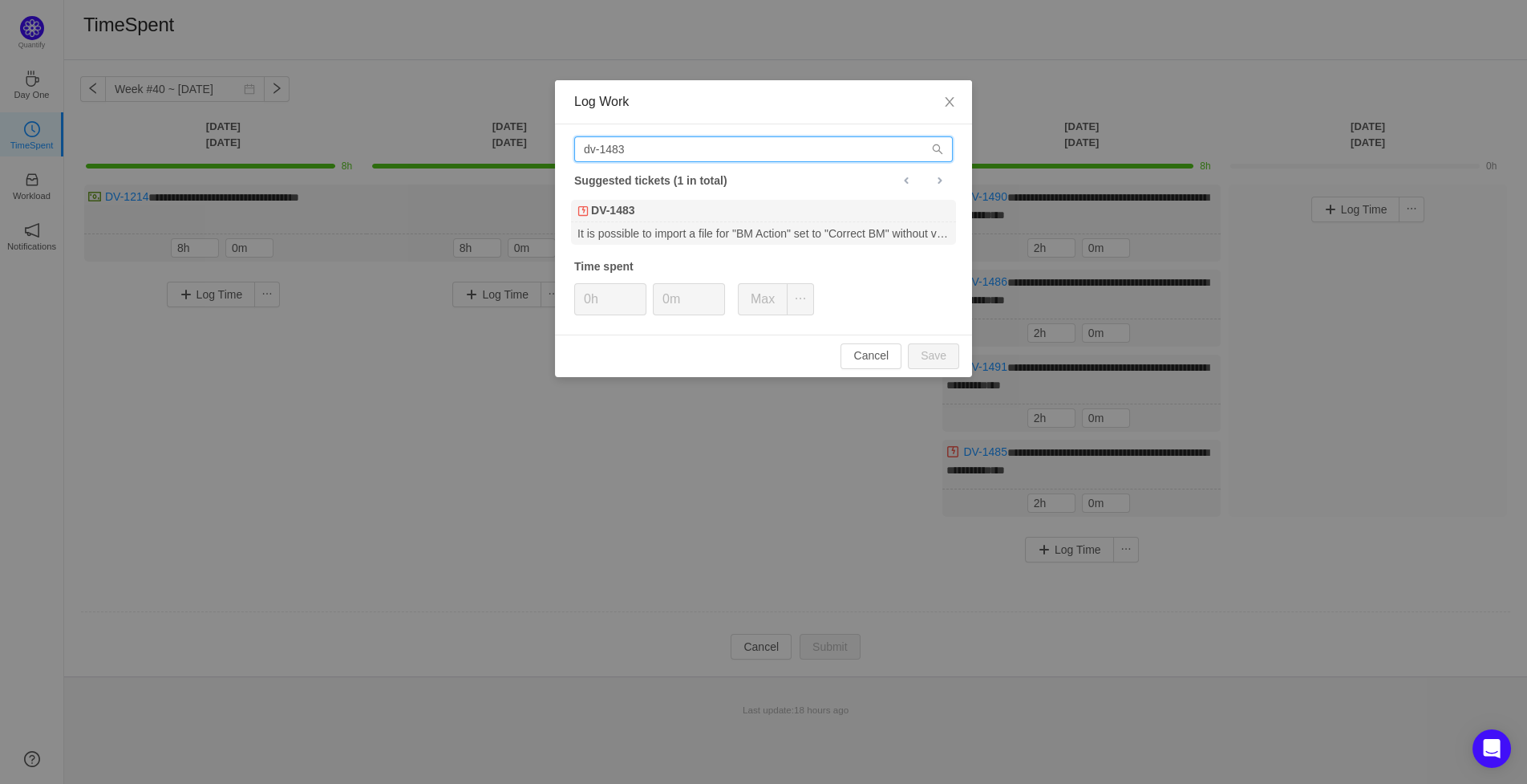
click at [666, 149] on input "dv-1483" at bounding box center [764, 149] width 379 height 26
type input "dv-1481"
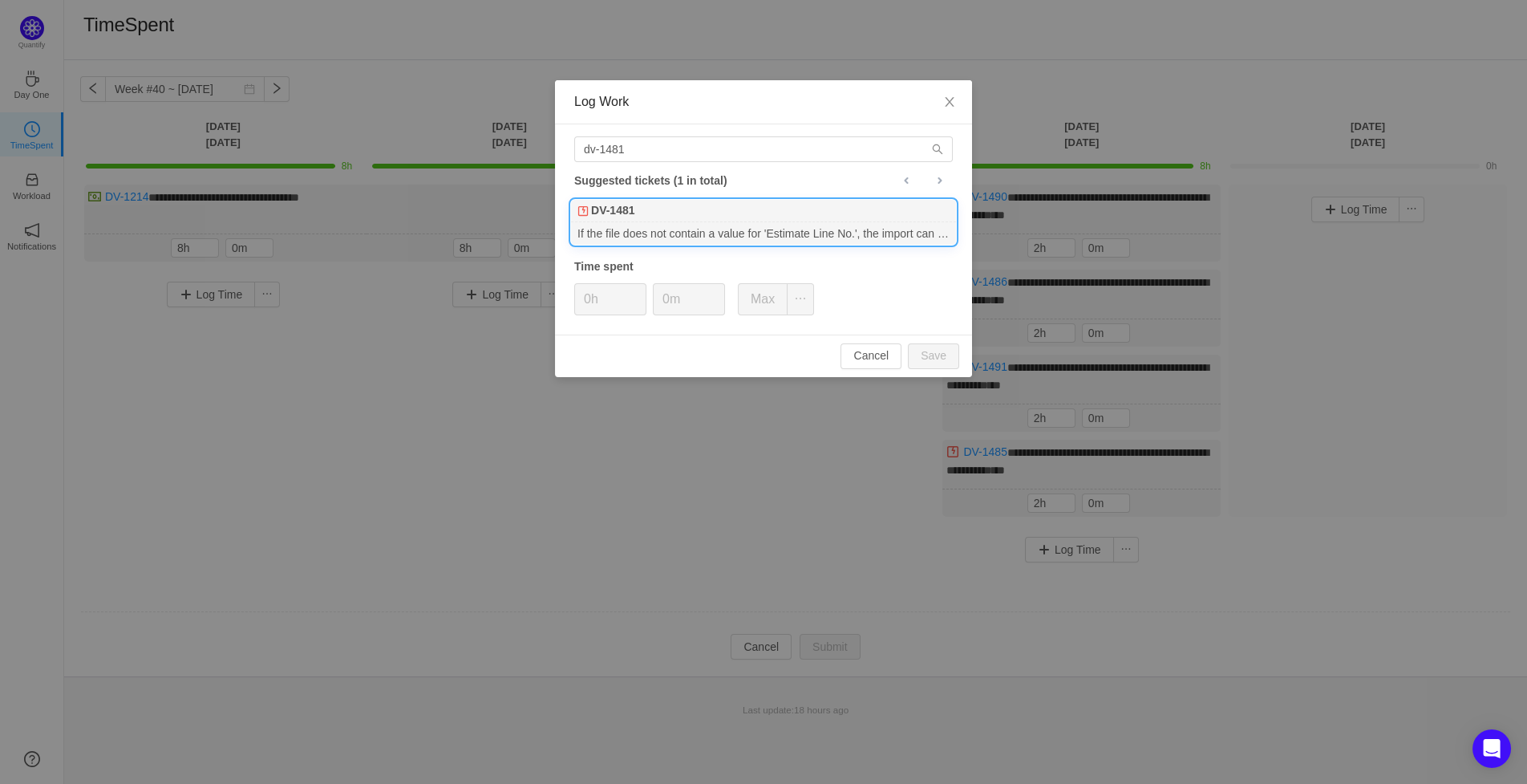
click at [652, 207] on div "DV-1481" at bounding box center [764, 210] width 385 height 22
click at [927, 358] on button "Save" at bounding box center [934, 355] width 52 height 26
type input "0h"
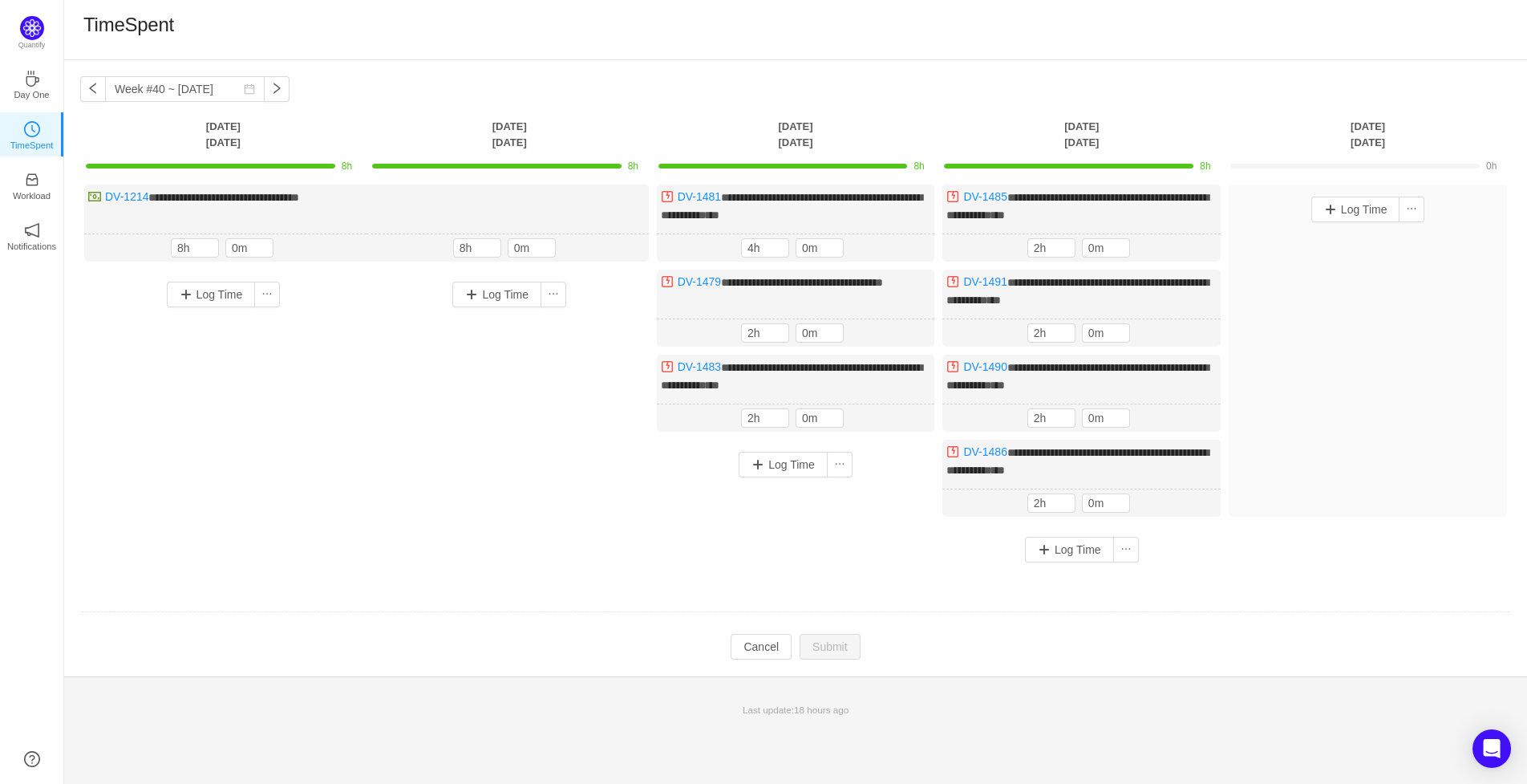
click at [809, 592] on td at bounding box center [796, 612] width 1431 height 41
click at [1341, 565] on div "**********" at bounding box center [796, 380] width 1431 height 390
click at [94, 86] on button "button" at bounding box center [93, 89] width 26 height 26
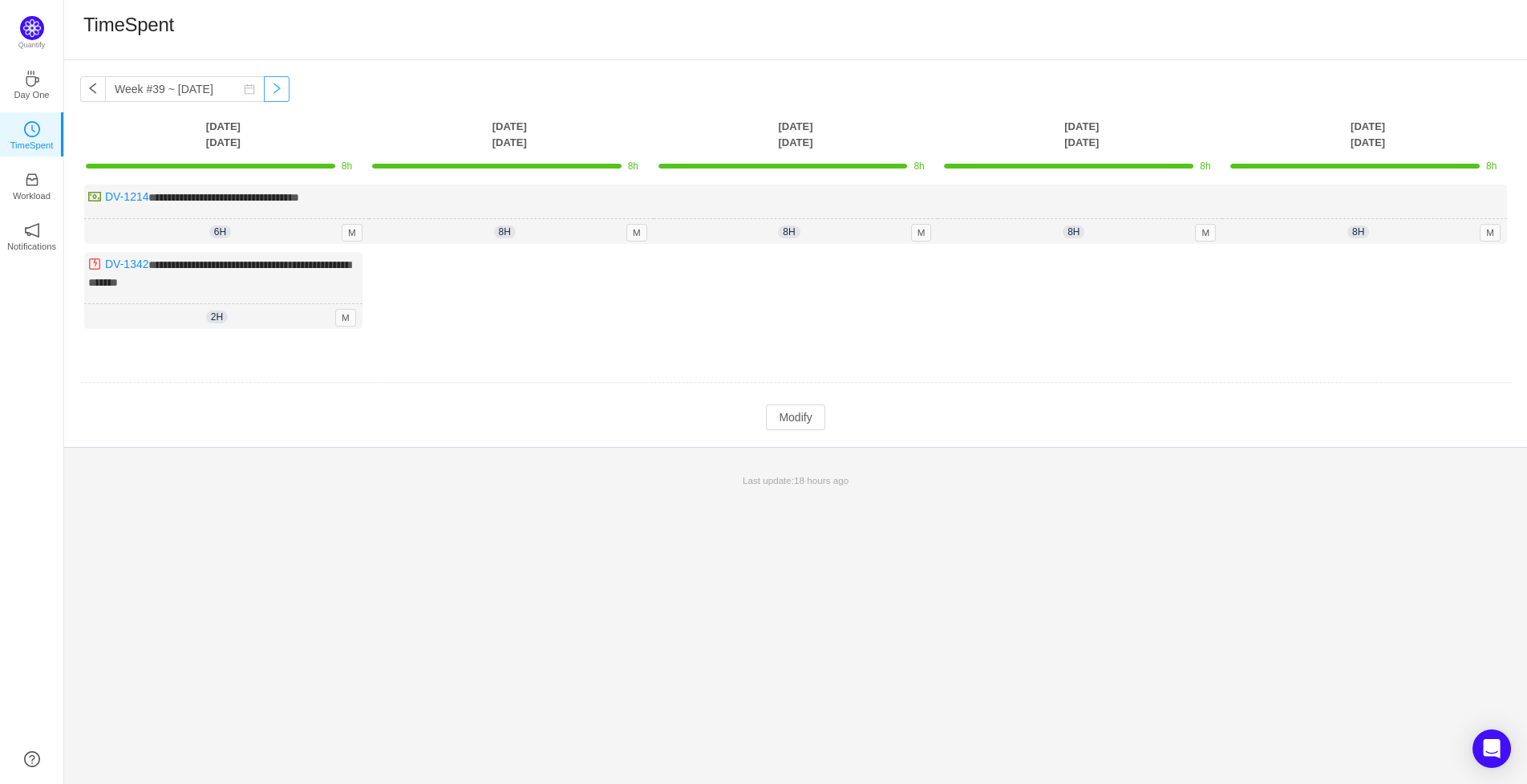
click at [276, 82] on button "button" at bounding box center [276, 89] width 26 height 26
type input "Week #40 ~ [DATE]"
